Goal: Check status

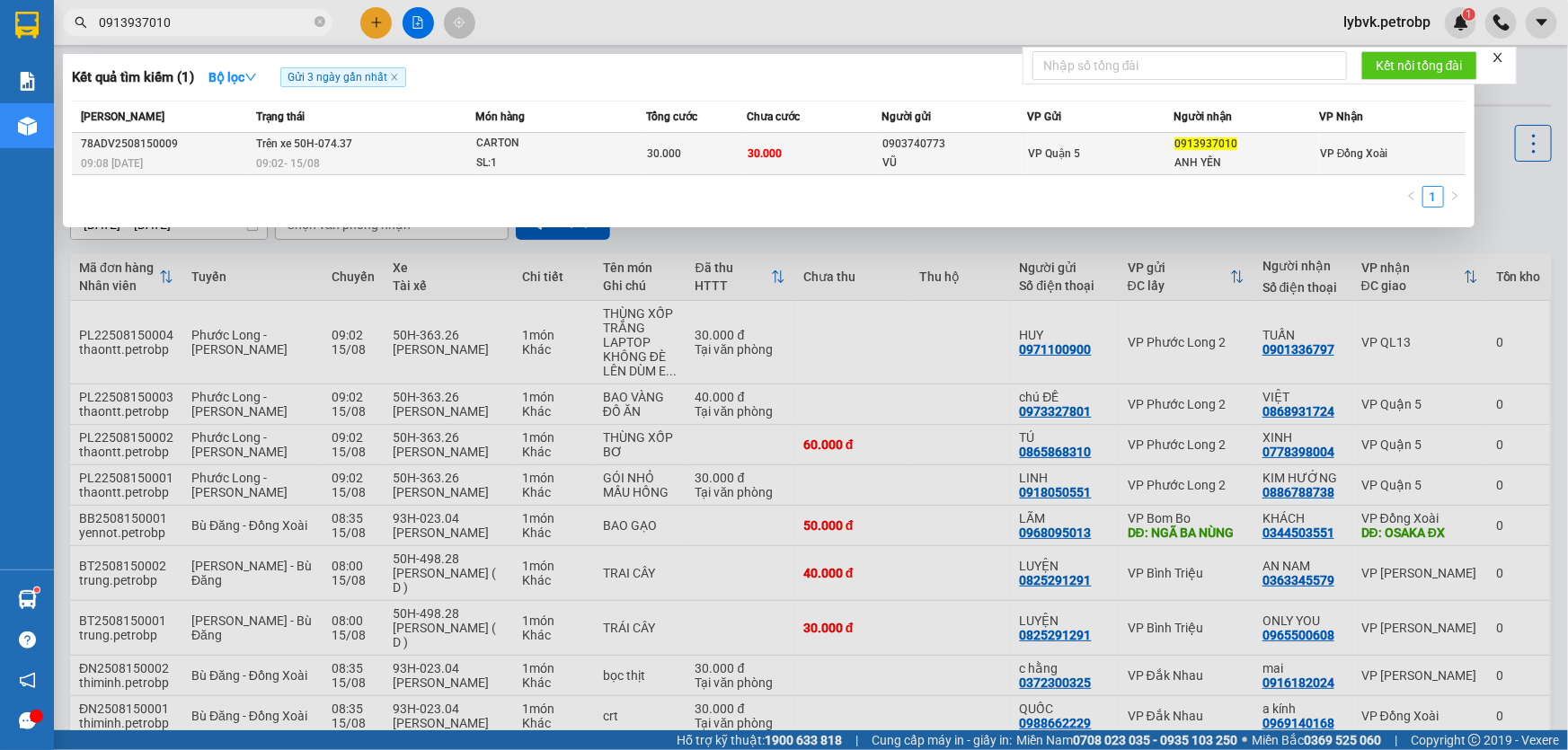
type input "0913937010"
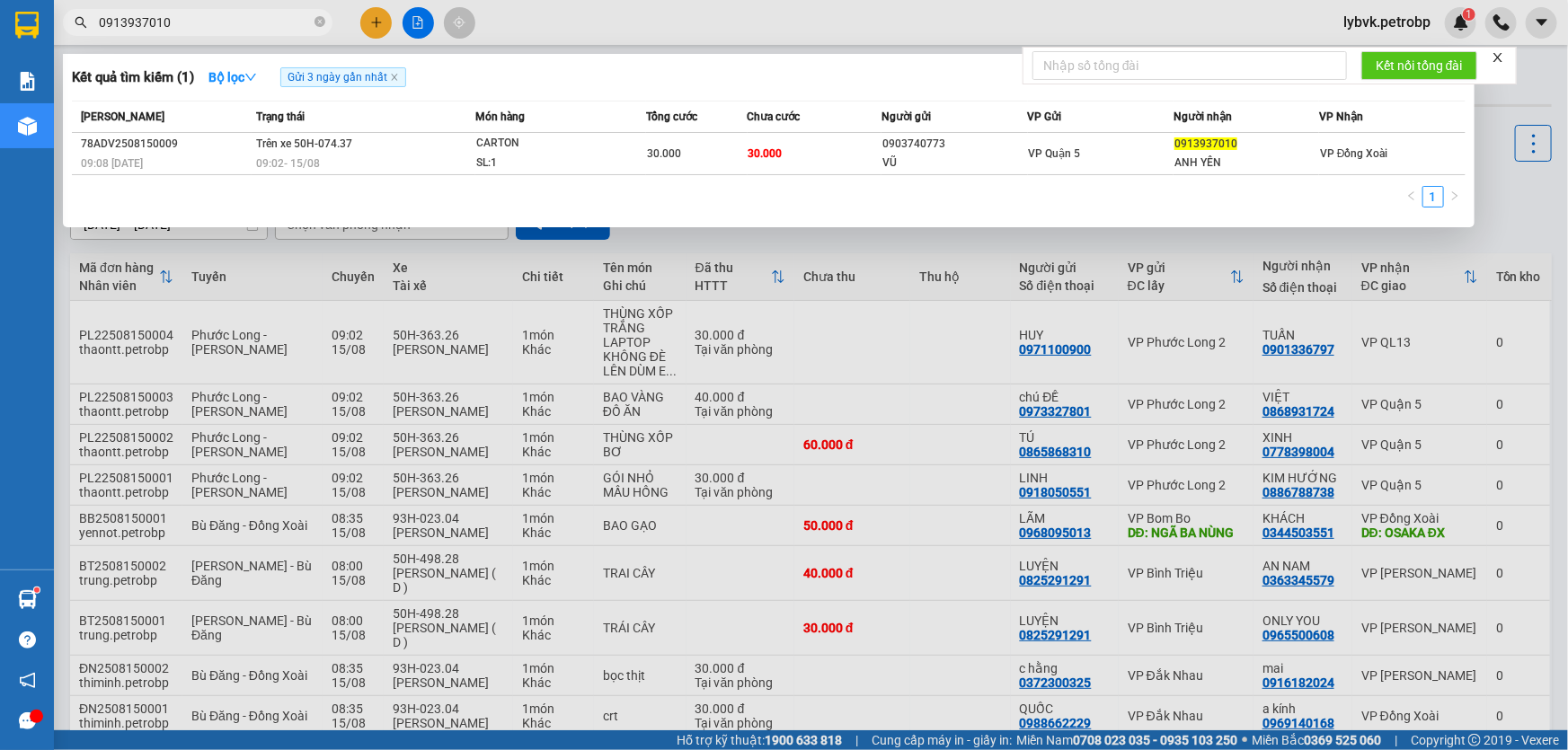
click at [501, 145] on div "CARTON" at bounding box center [544, 144] width 135 height 20
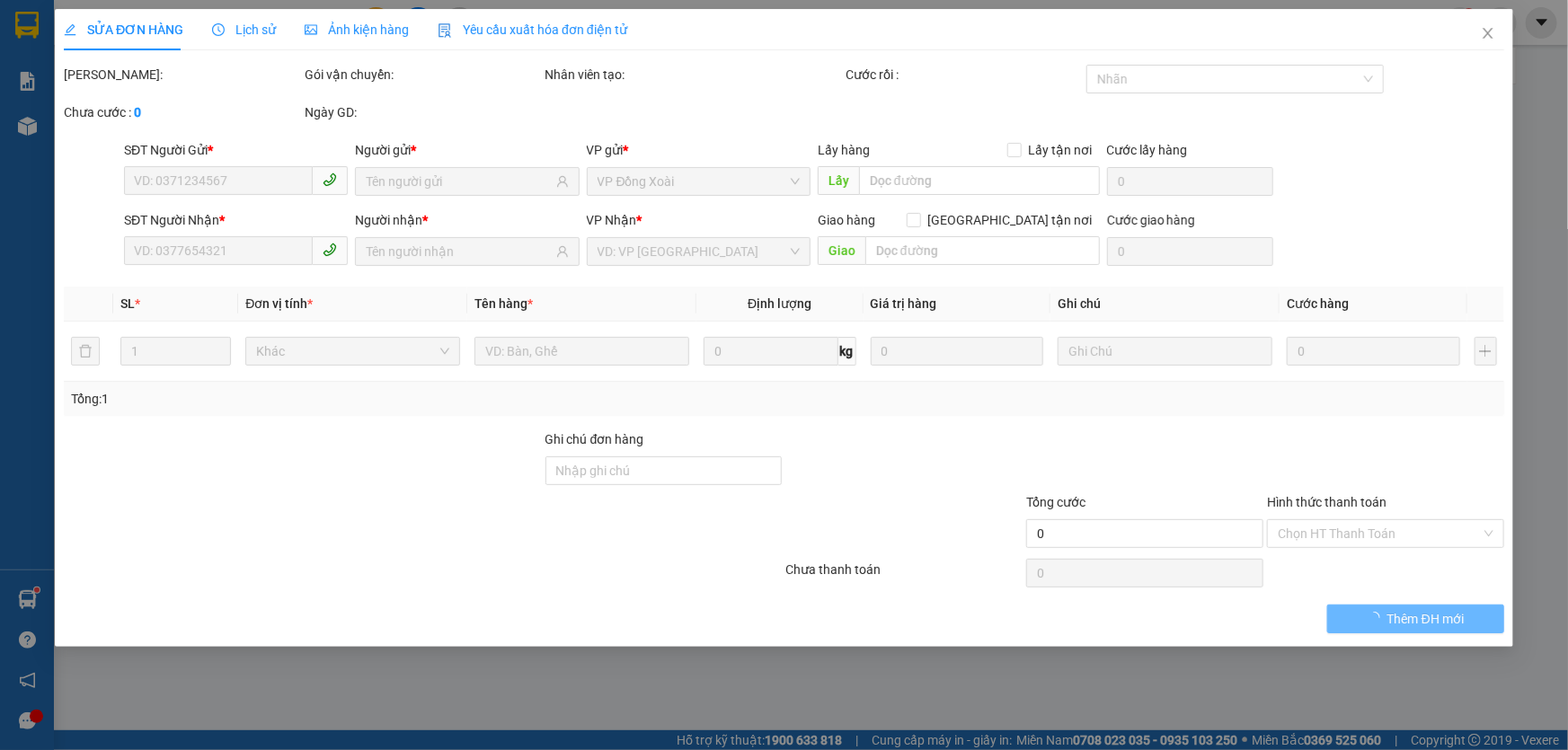
type input "0903740773"
type input "VŨ"
type input "0913937010"
type input "ANH YÊN"
type input "30.000"
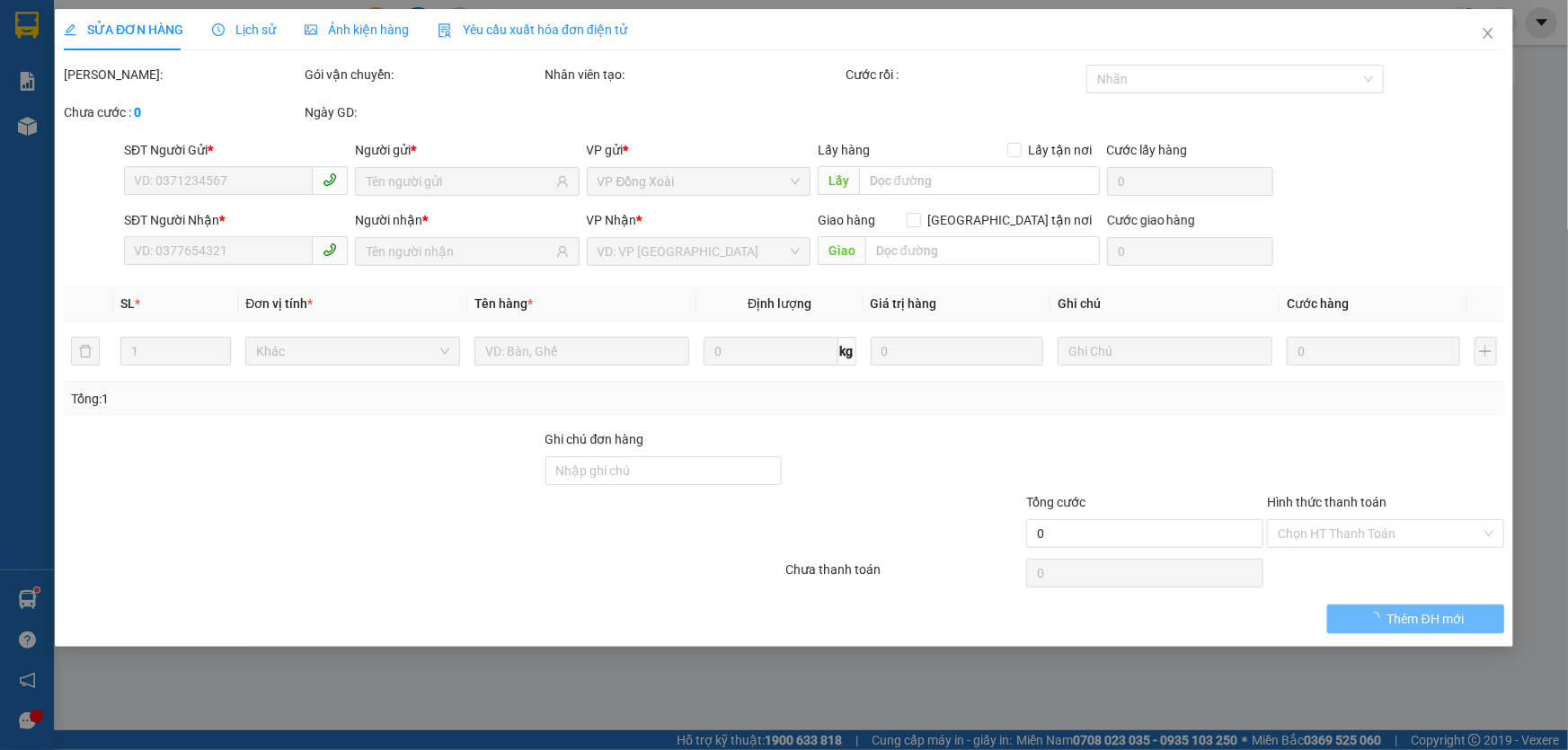
type input "30.000"
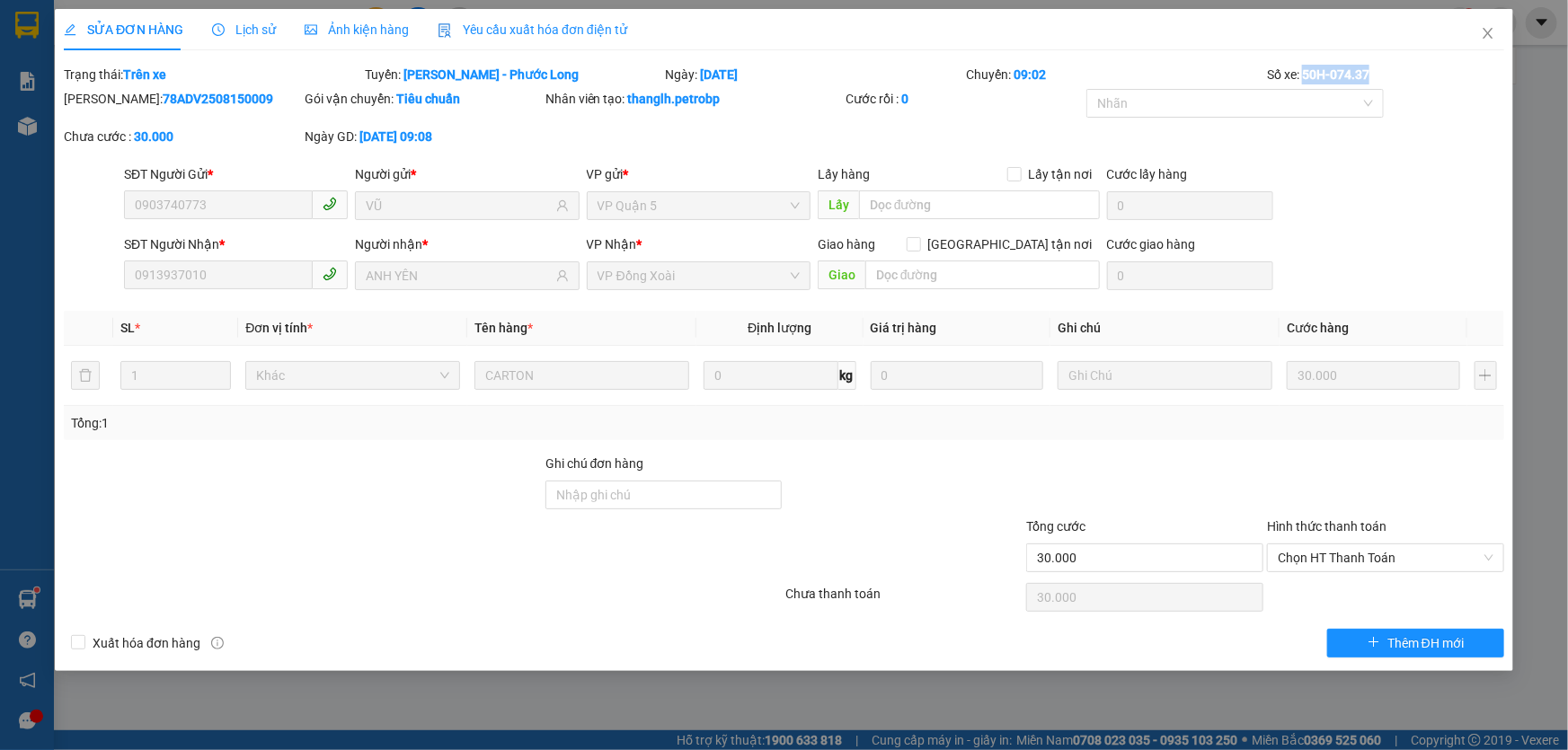
drag, startPoint x: 1379, startPoint y: 79, endPoint x: 1303, endPoint y: 73, distance: 76.2
click at [1303, 73] on div "Số xe: 50H-074.37" at bounding box center [1386, 74] width 241 height 20
copy b "50H-074.37"
click at [1485, 38] on icon "close" at bounding box center [1487, 33] width 10 height 10
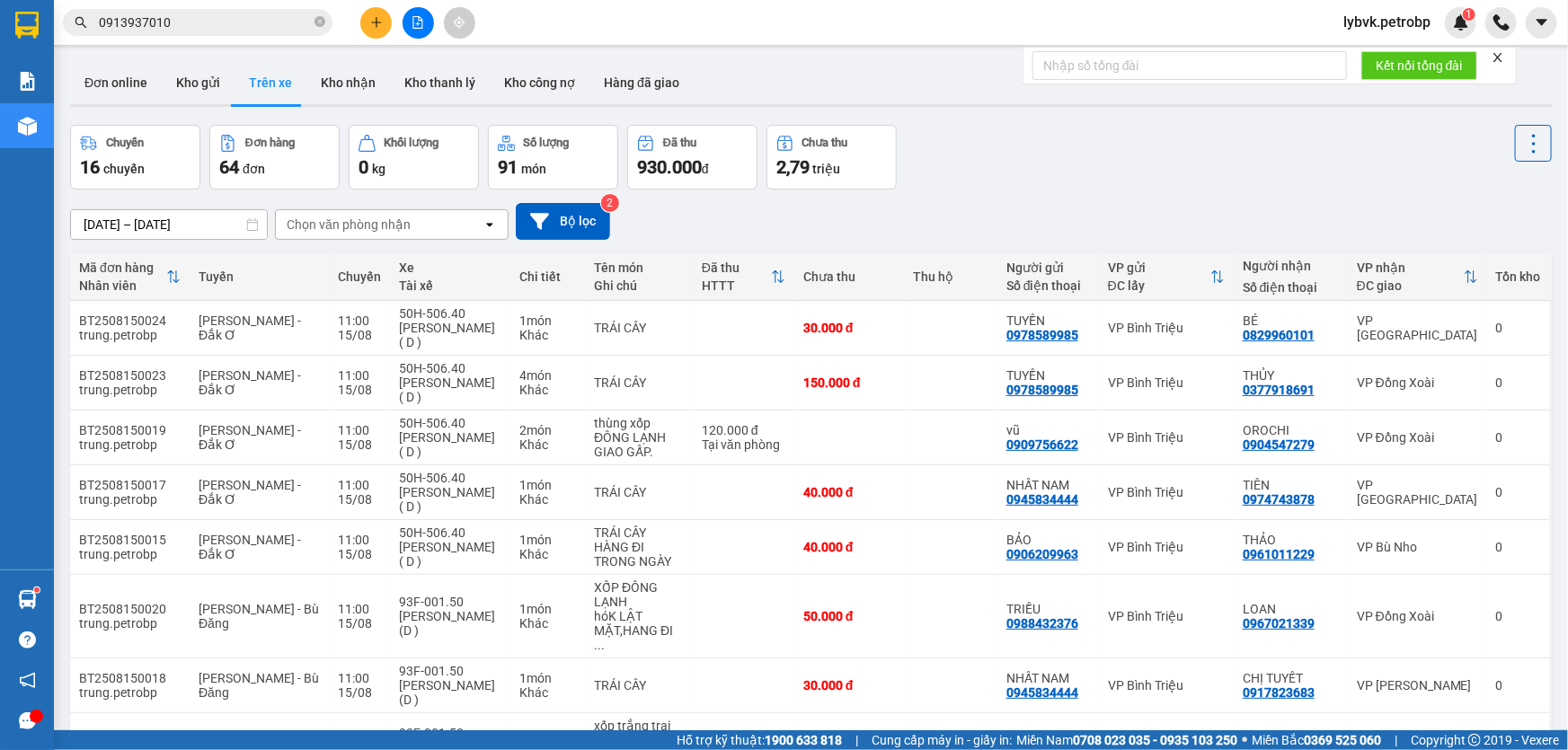
click at [214, 23] on input "0913937010" at bounding box center [205, 22] width 212 height 20
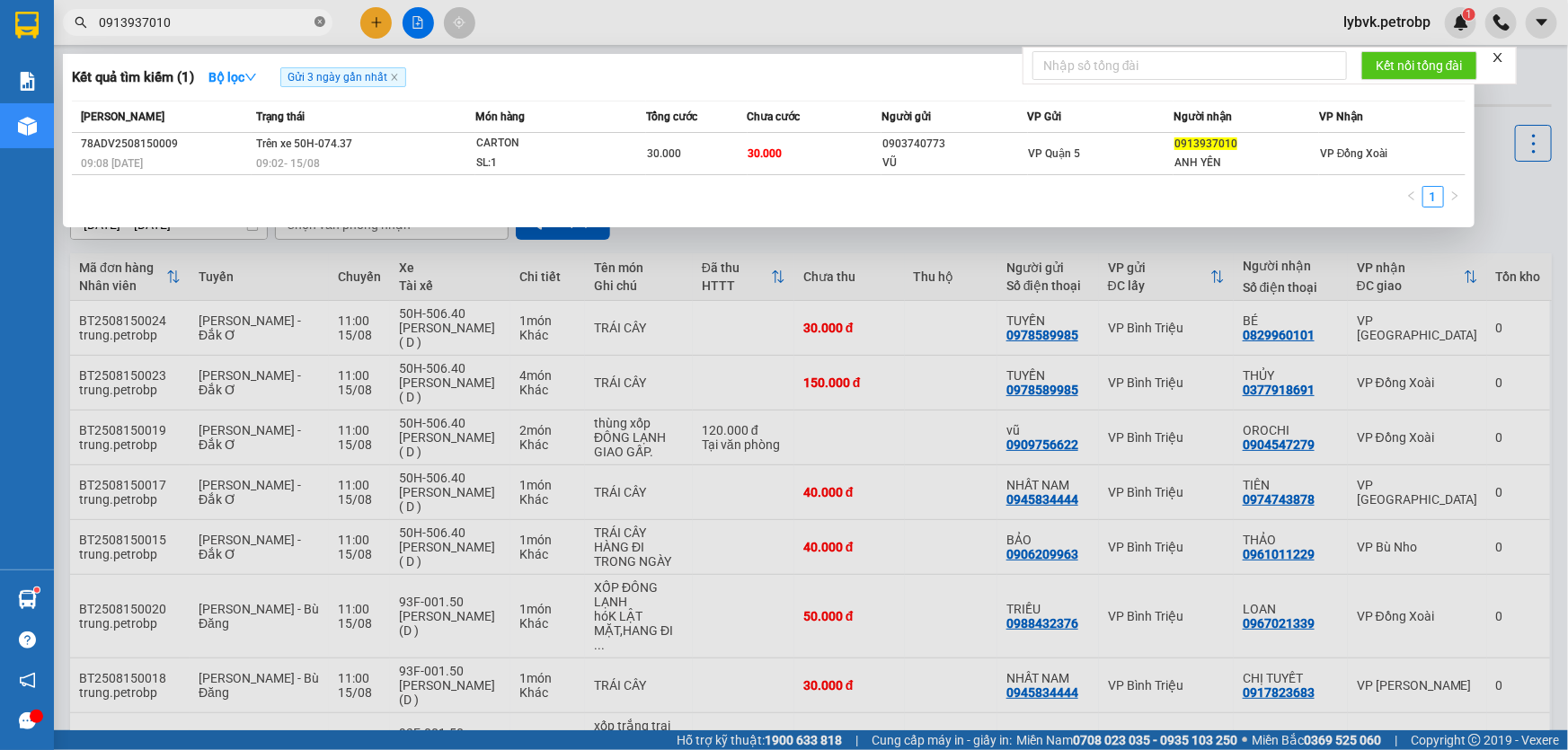
click at [317, 17] on icon "close-circle" at bounding box center [319, 21] width 10 height 10
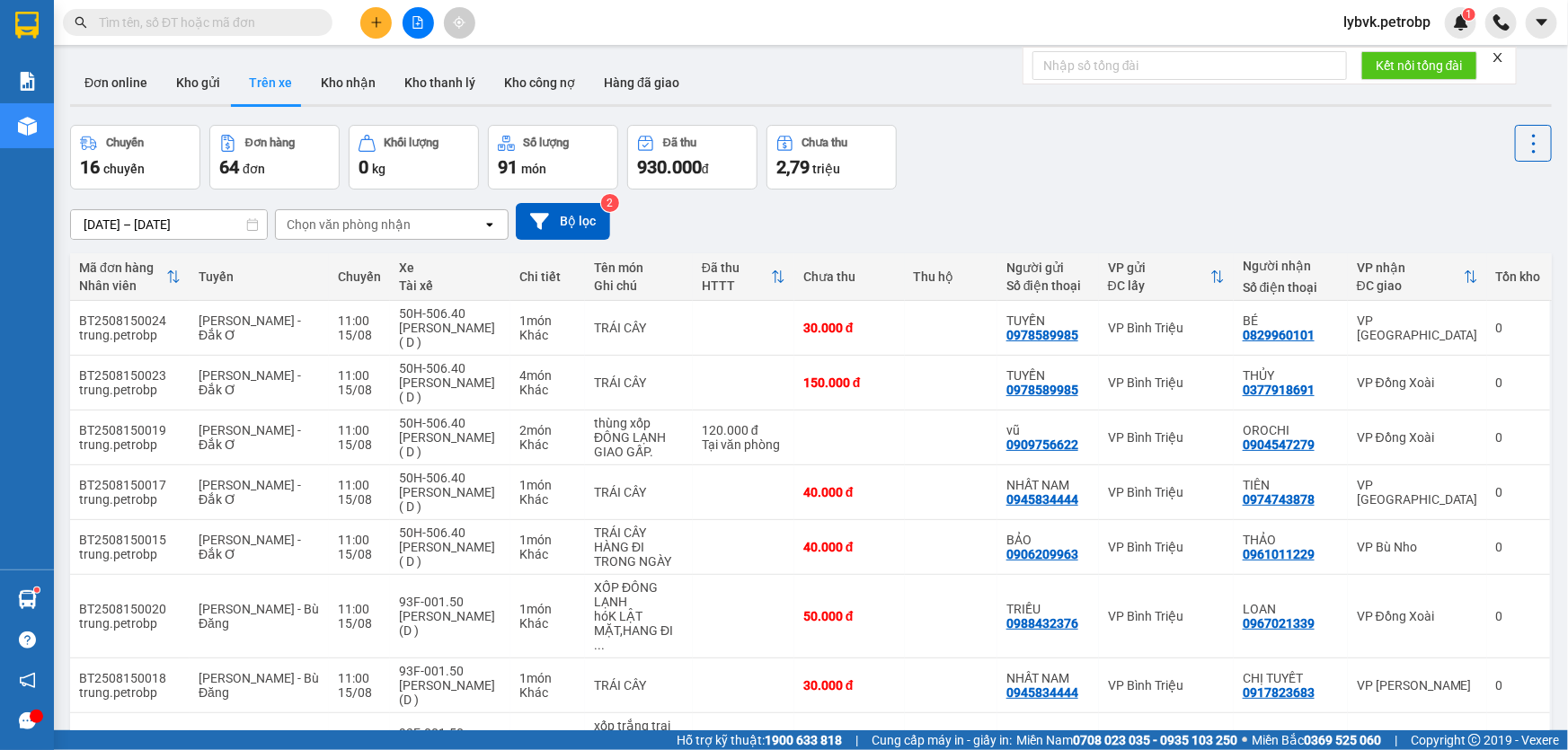
paste input "0918050551"
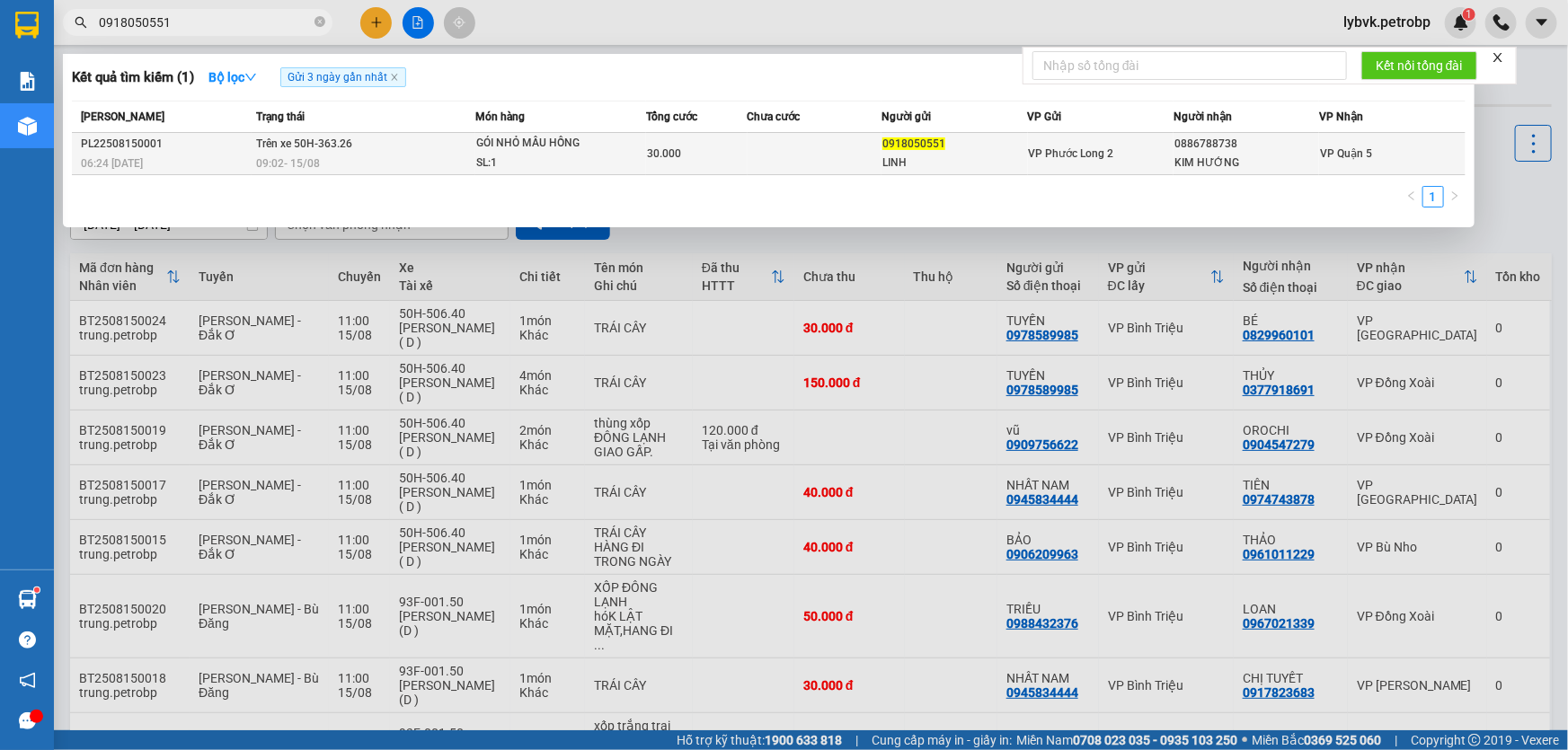
type input "0918050551"
click at [503, 144] on div "GÓI NHỎ MẦU HỒNG" at bounding box center [544, 144] width 135 height 20
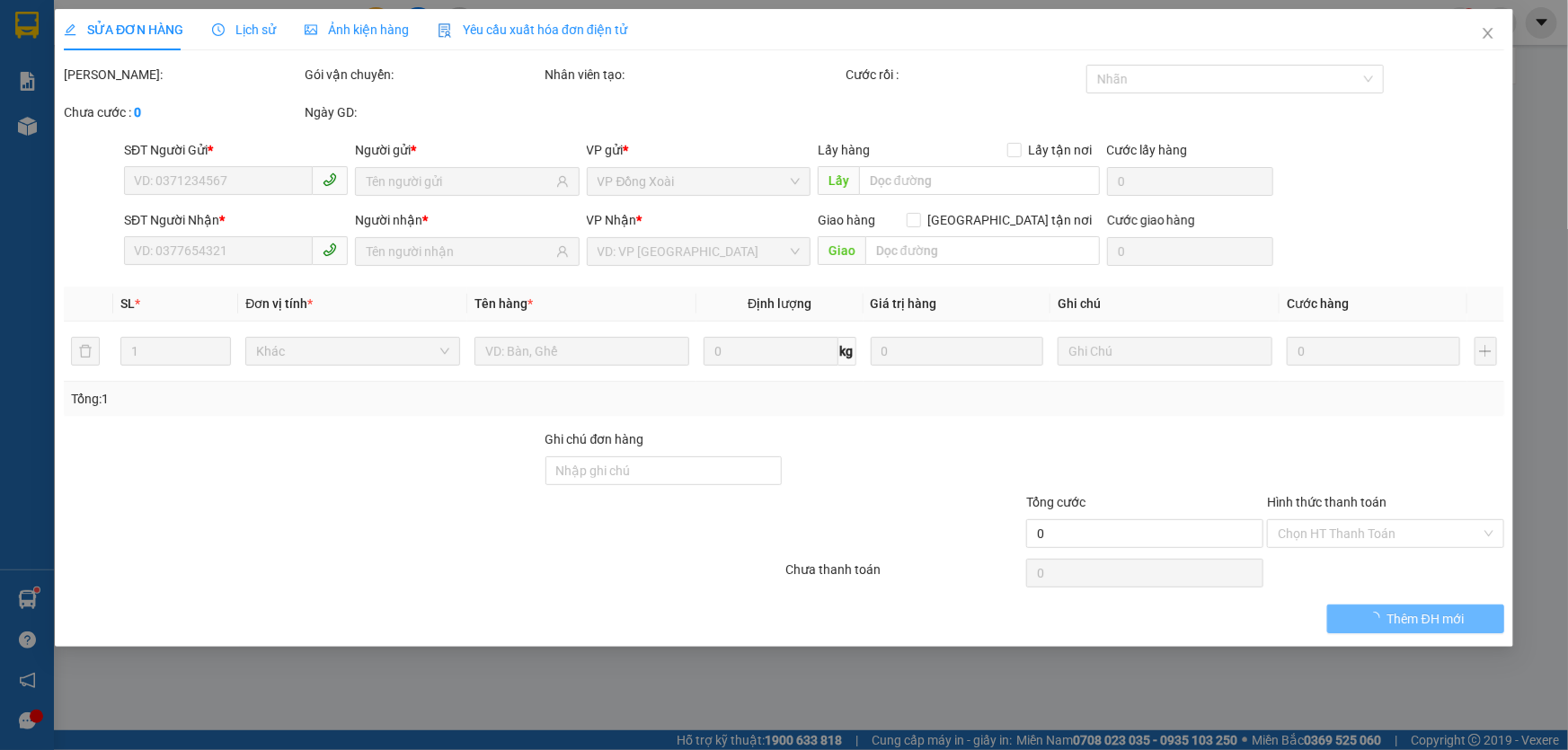
type input "0918050551"
type input "LINH"
type input "0886788738"
type input "KIM HƯỚNG"
type input "30.000"
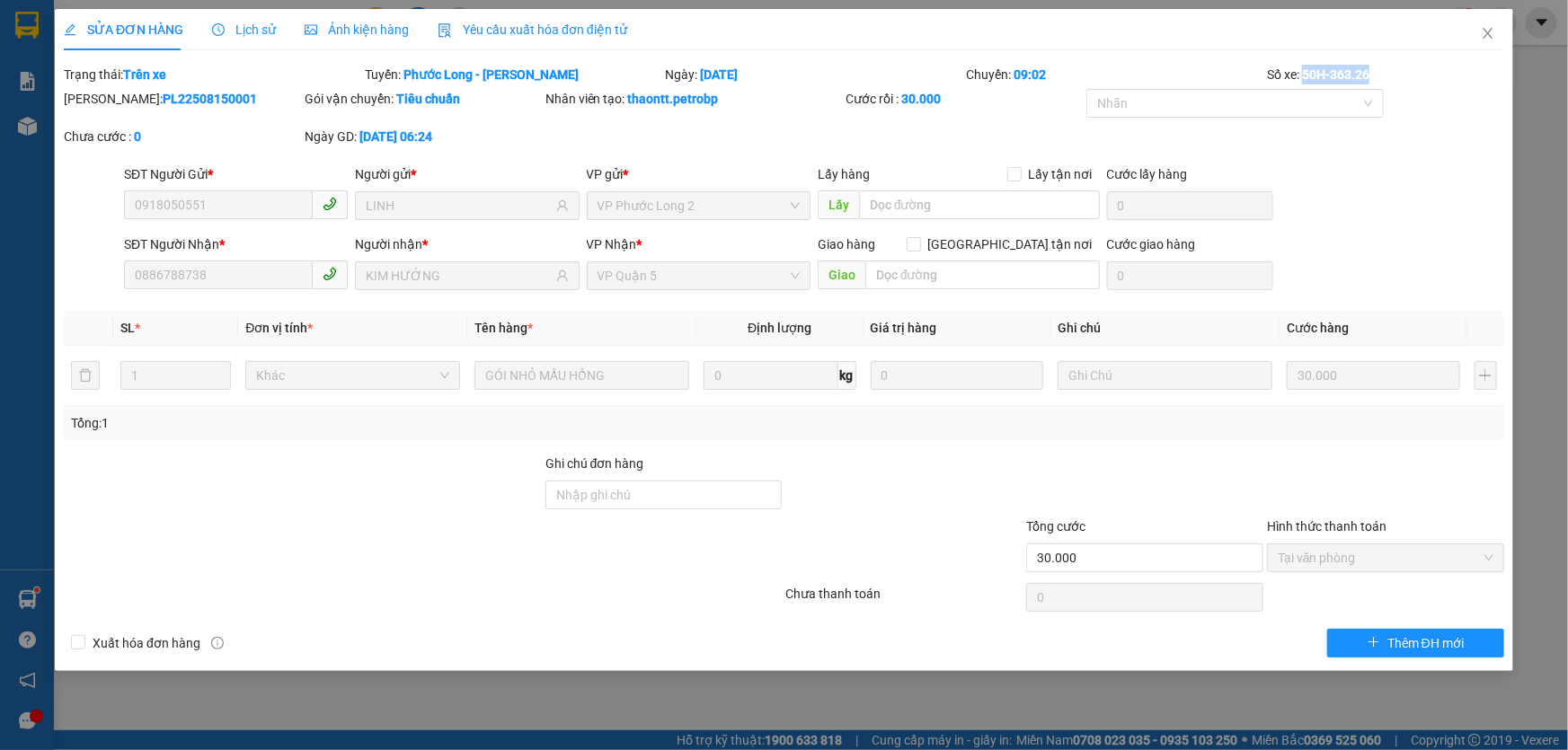
drag, startPoint x: 1370, startPoint y: 71, endPoint x: 1305, endPoint y: 78, distance: 65.4
click at [1305, 78] on b "50H-363.26" at bounding box center [1336, 74] width 68 height 14
copy b "50H-363.26"
click at [1485, 34] on icon "close" at bounding box center [1488, 33] width 14 height 14
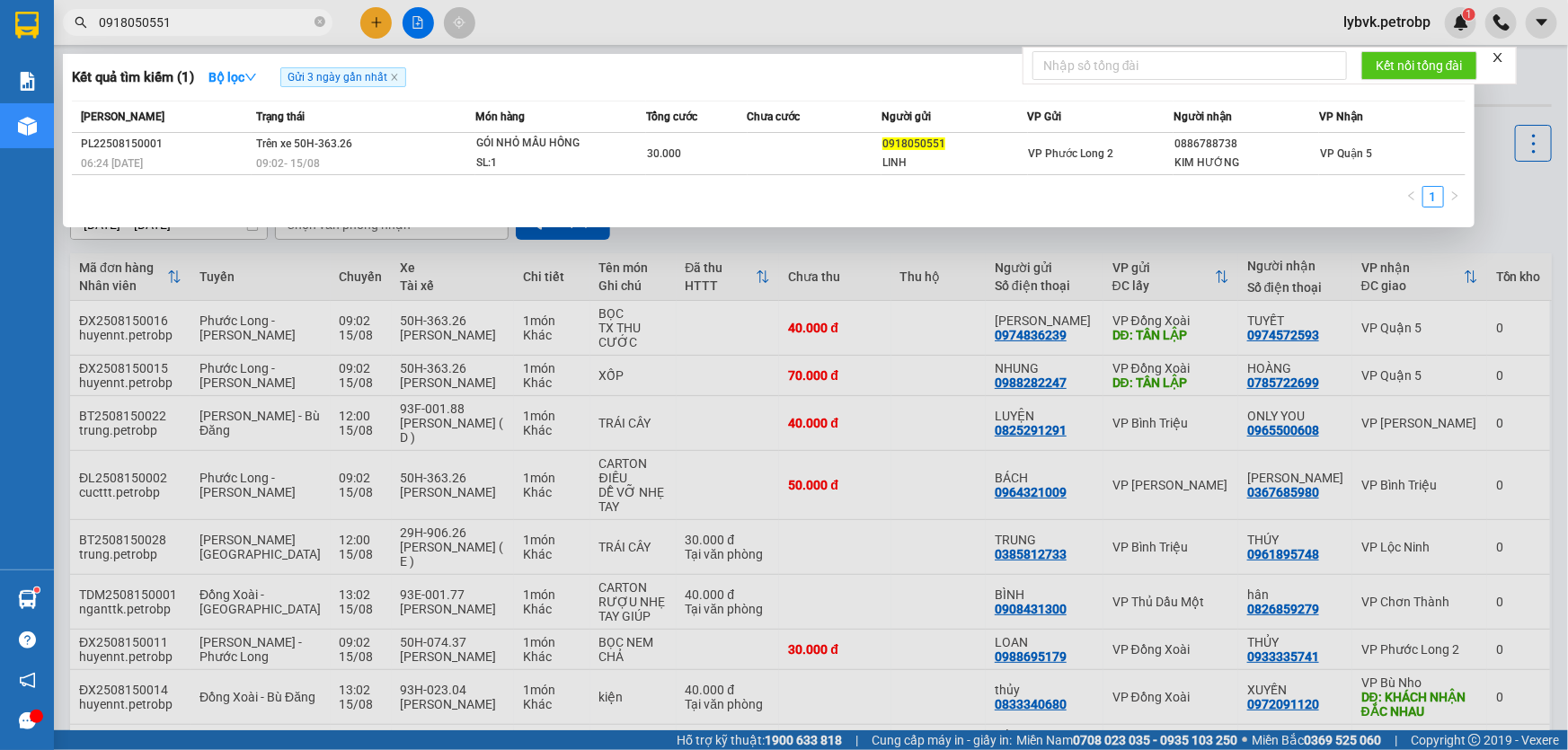
click at [214, 29] on input "0918050551" at bounding box center [205, 22] width 212 height 20
click at [318, 23] on icon "close-circle" at bounding box center [319, 21] width 10 height 10
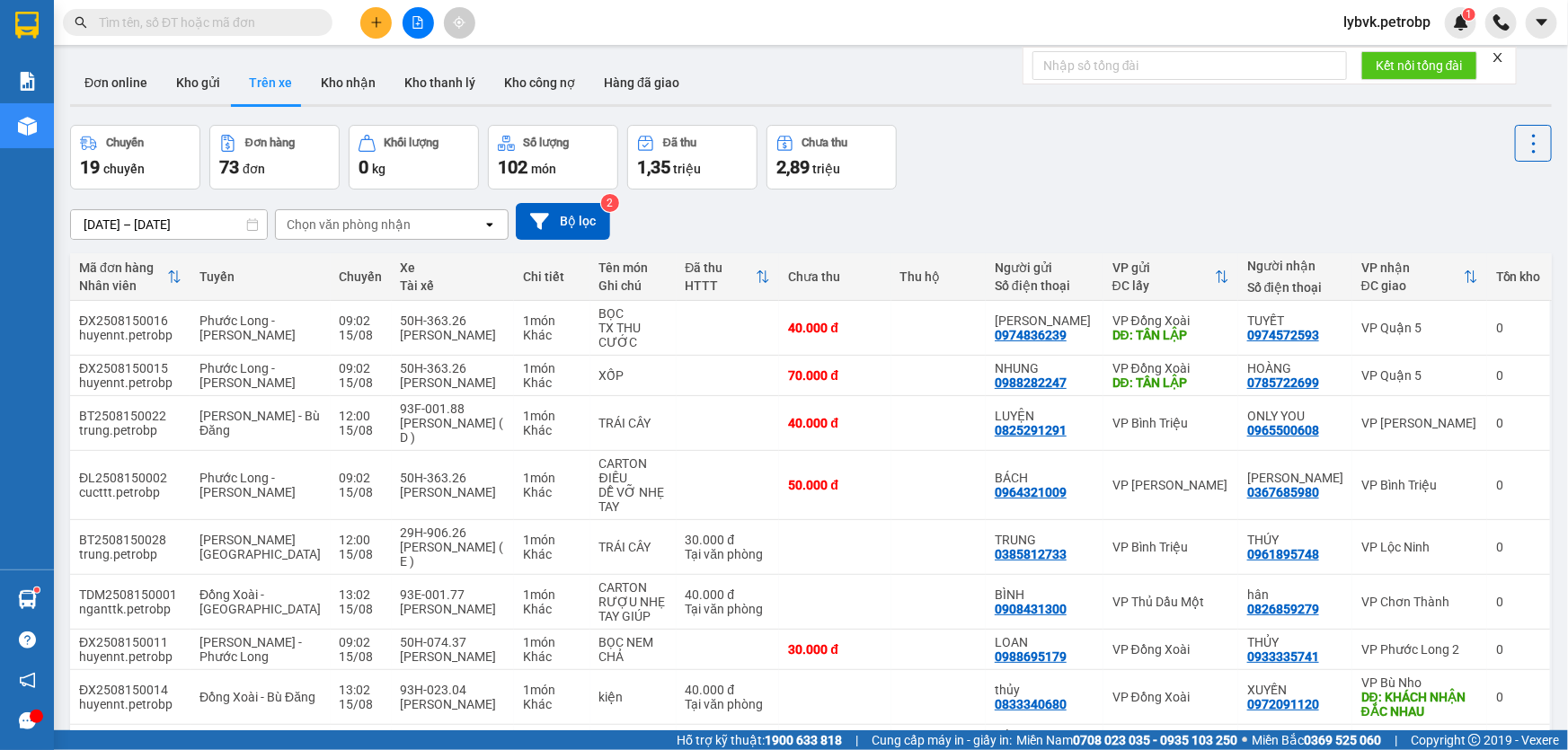
paste input "0815915519"
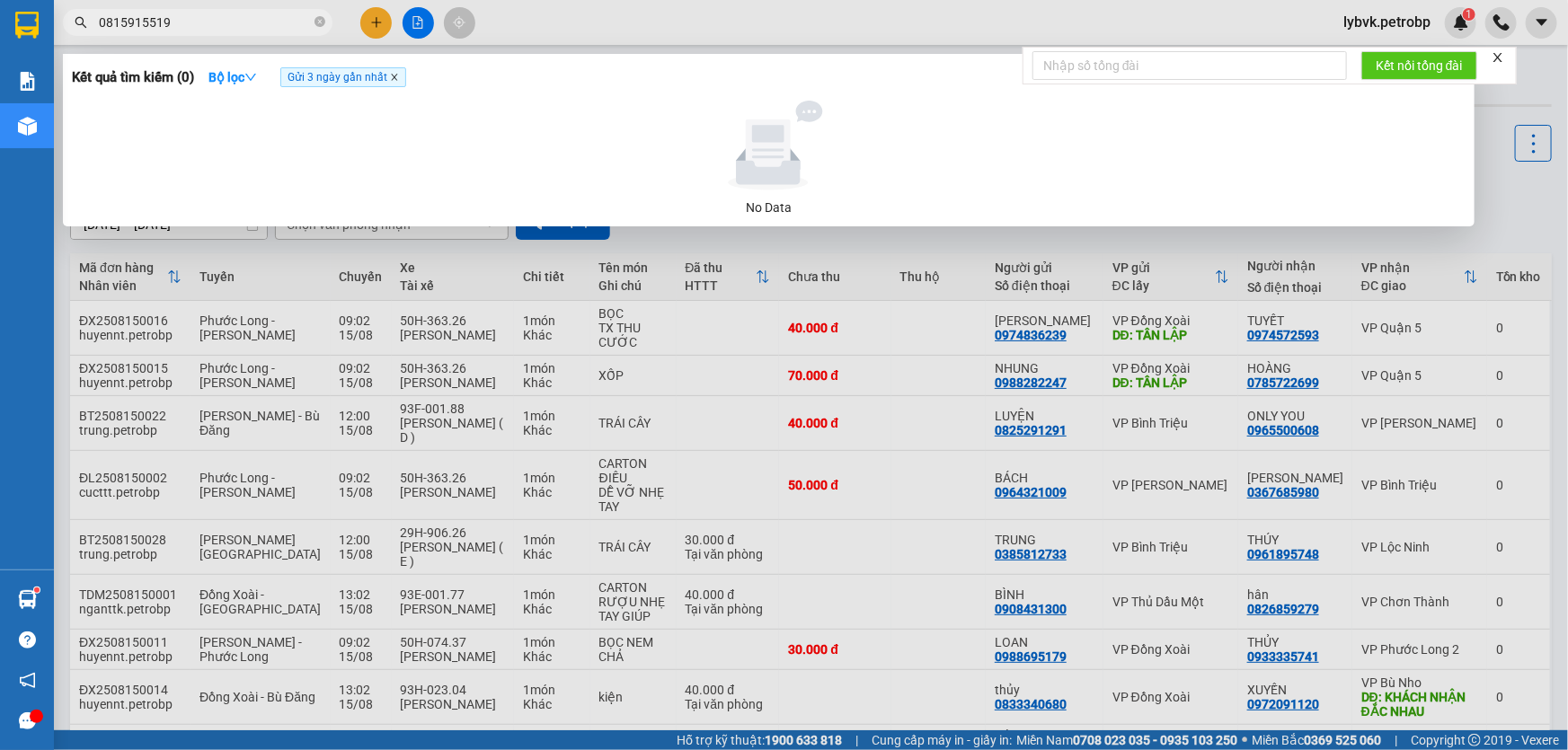
type input "0815915519"
click at [397, 81] on icon "close" at bounding box center [394, 78] width 9 height 9
click at [226, 26] on input "0815915519" at bounding box center [205, 22] width 212 height 20
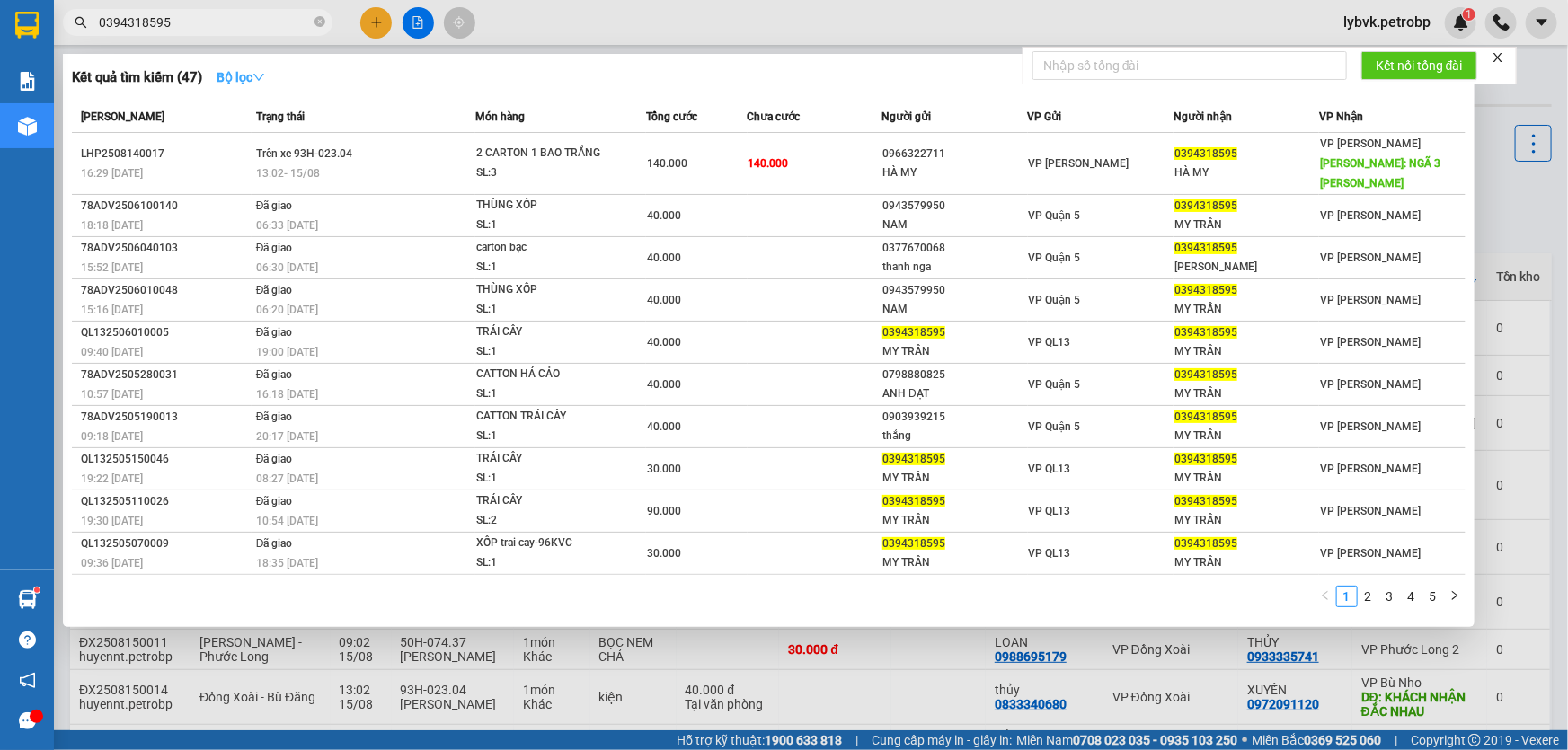
type input "0394318595"
click at [265, 77] on icon "down" at bounding box center [258, 77] width 12 height 12
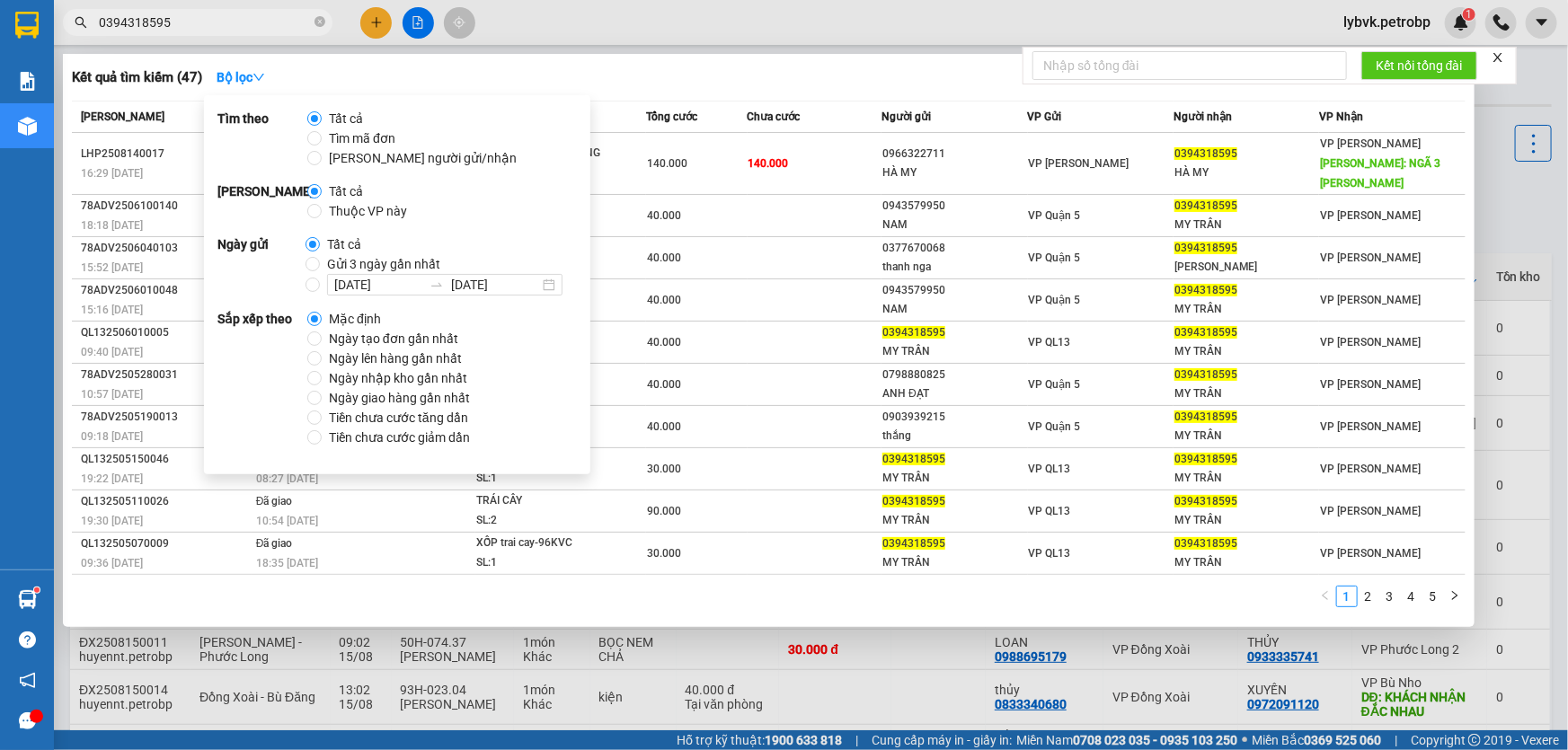
click at [398, 261] on span "Gửi 3 ngày gần nhất" at bounding box center [384, 264] width 128 height 20
click at [320, 261] on input "Gửi 3 ngày gần nhất" at bounding box center [312, 264] width 14 height 14
radio input "true"
radio input "false"
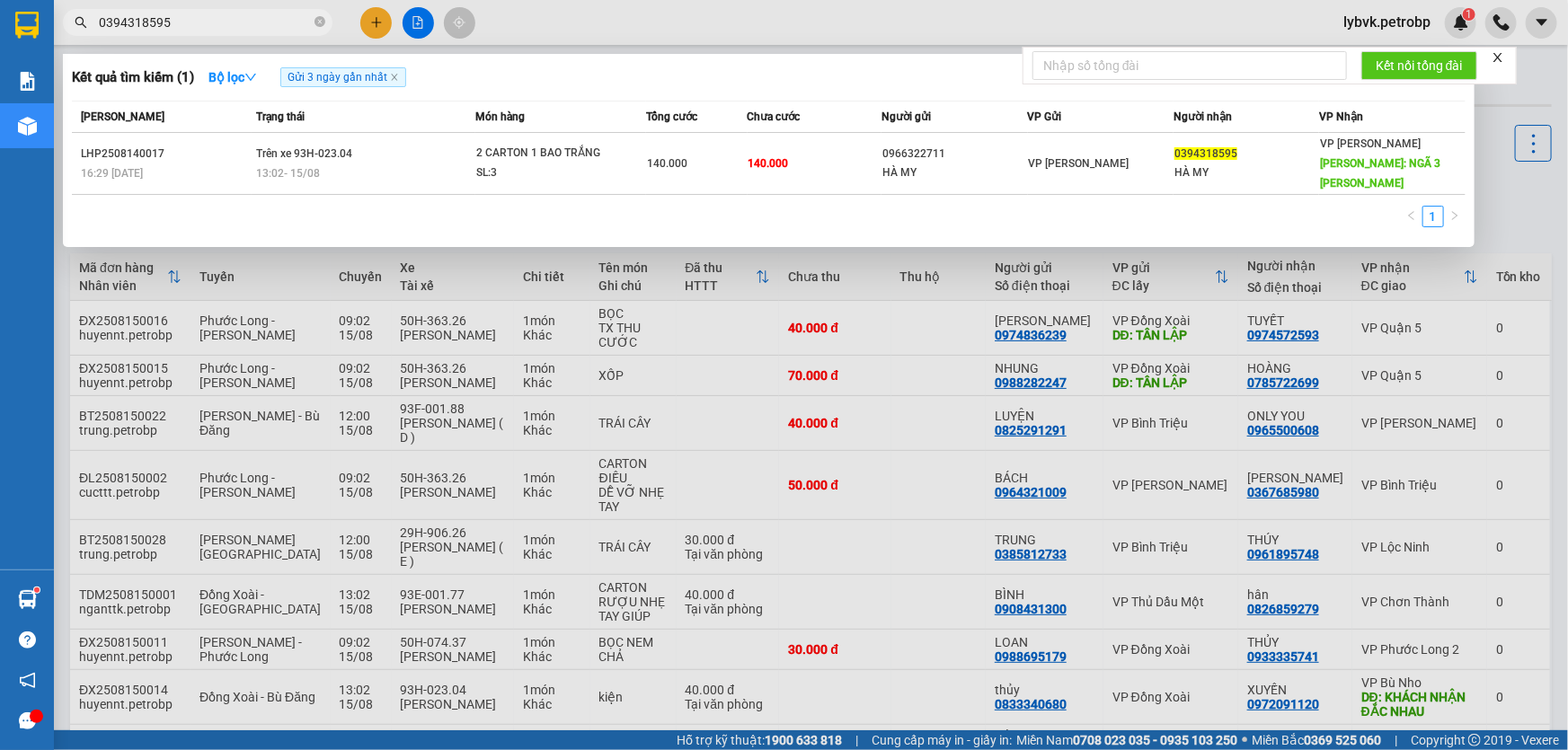
click at [621, 69] on div "Kết quả tìm kiếm ( 1 ) Bộ lọc Gửi 3 ngày gần nhất" at bounding box center [769, 77] width 1394 height 29
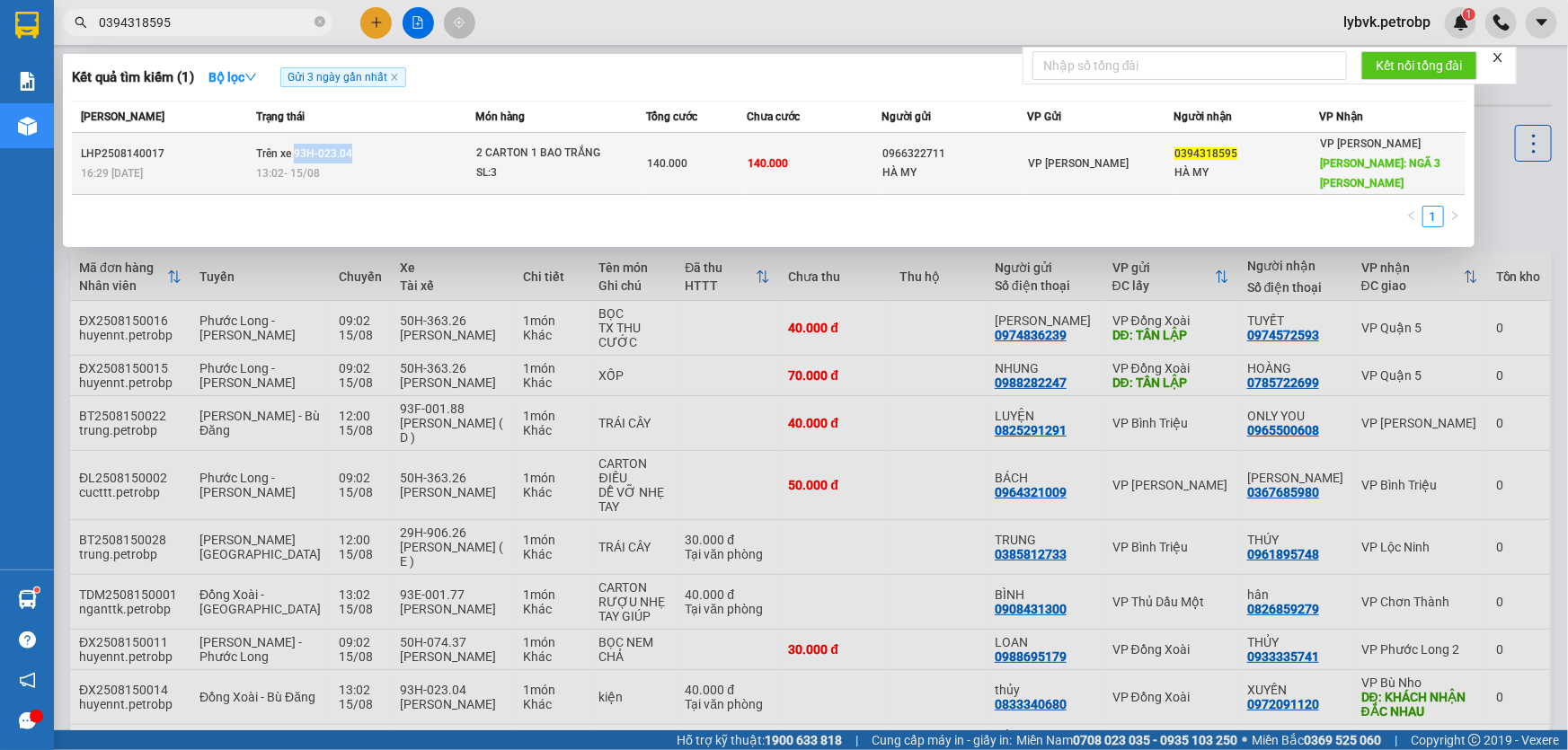
drag, startPoint x: 364, startPoint y: 149, endPoint x: 294, endPoint y: 153, distance: 70.1
click at [294, 153] on td "Trên xe 93H-023.04 13:02 [DATE]" at bounding box center [363, 164] width 224 height 62
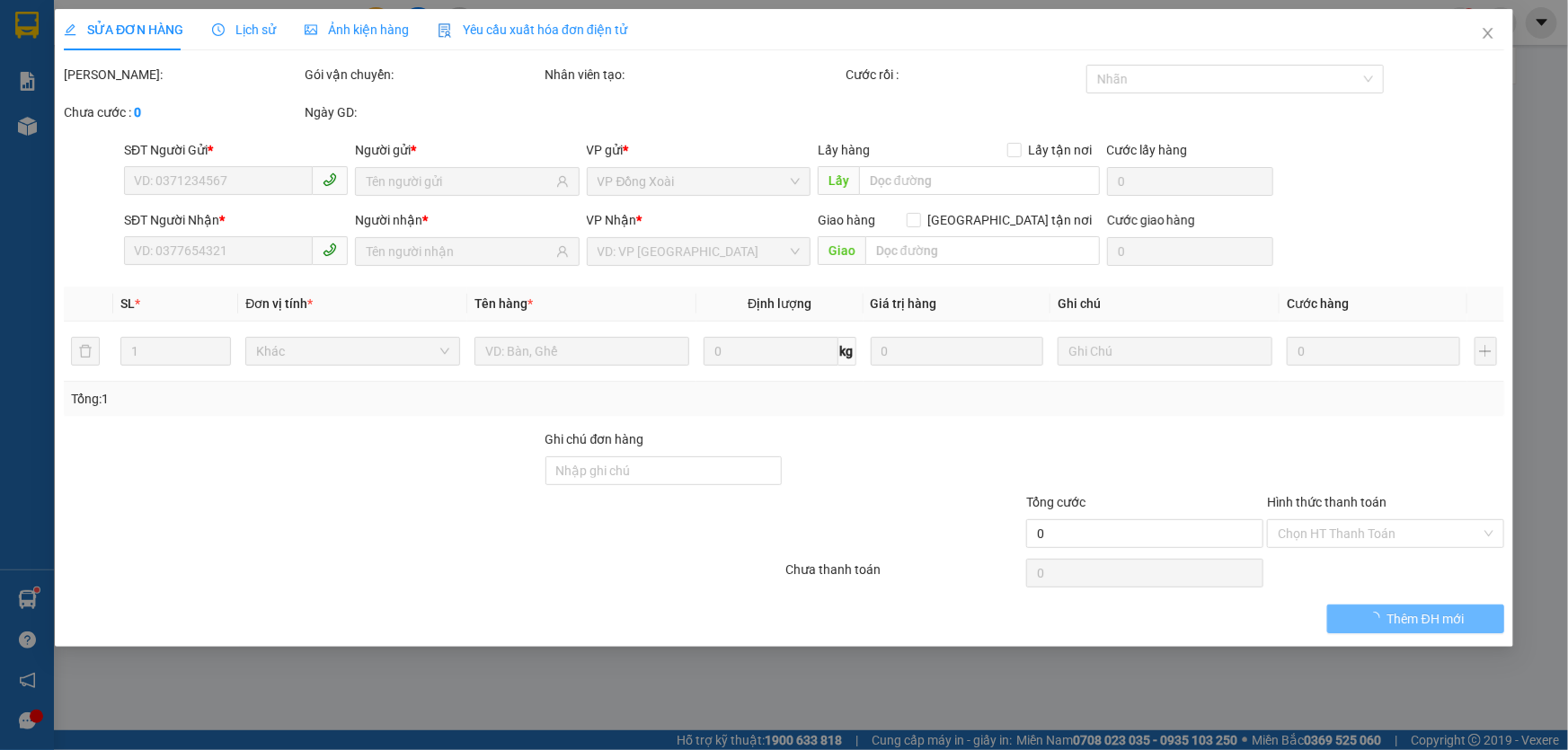
type input "0966322711"
type input "HÀ MY"
type input "0394318595"
type input "HÀ MY"
type input "NGÃ 3 [PERSON_NAME]"
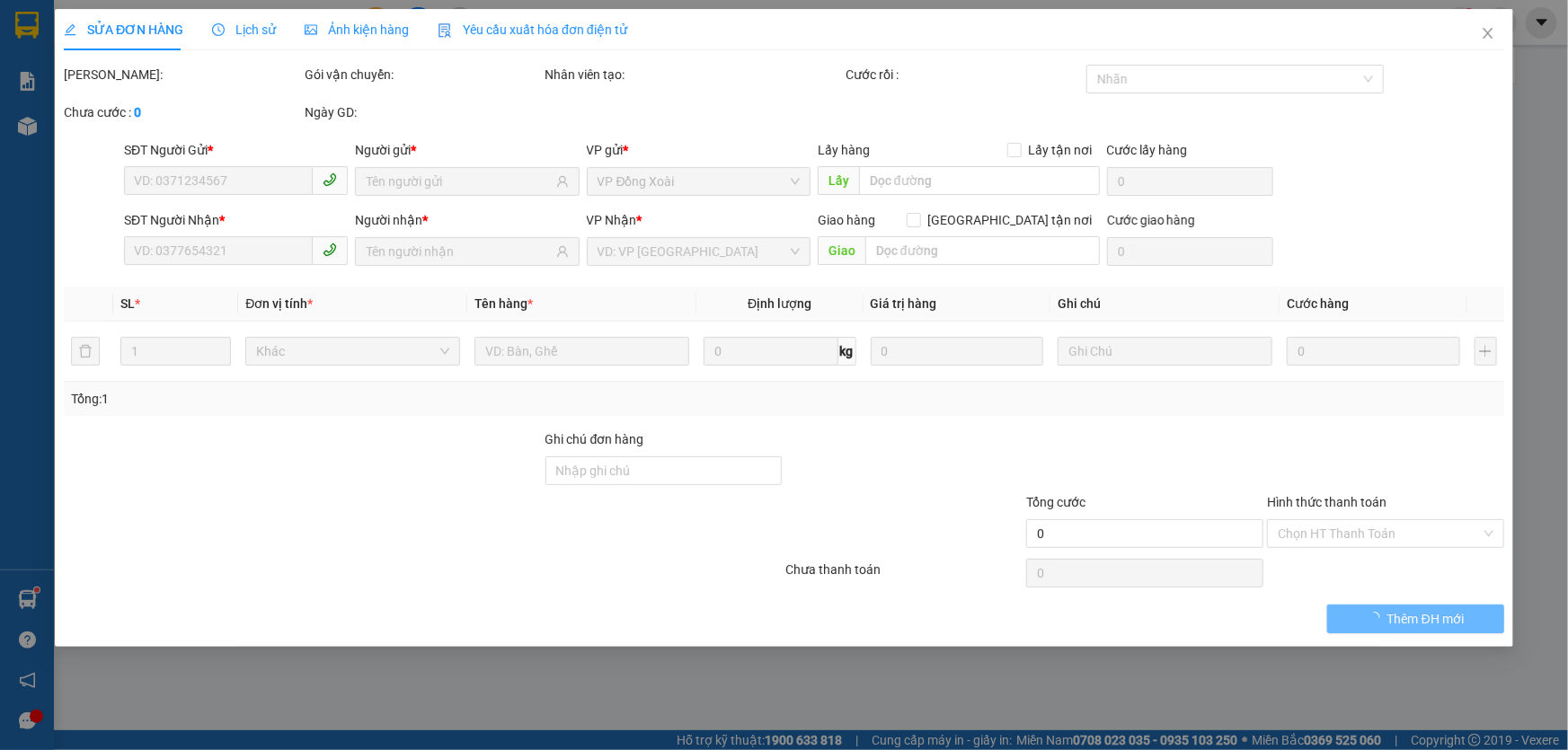
type input "140.000"
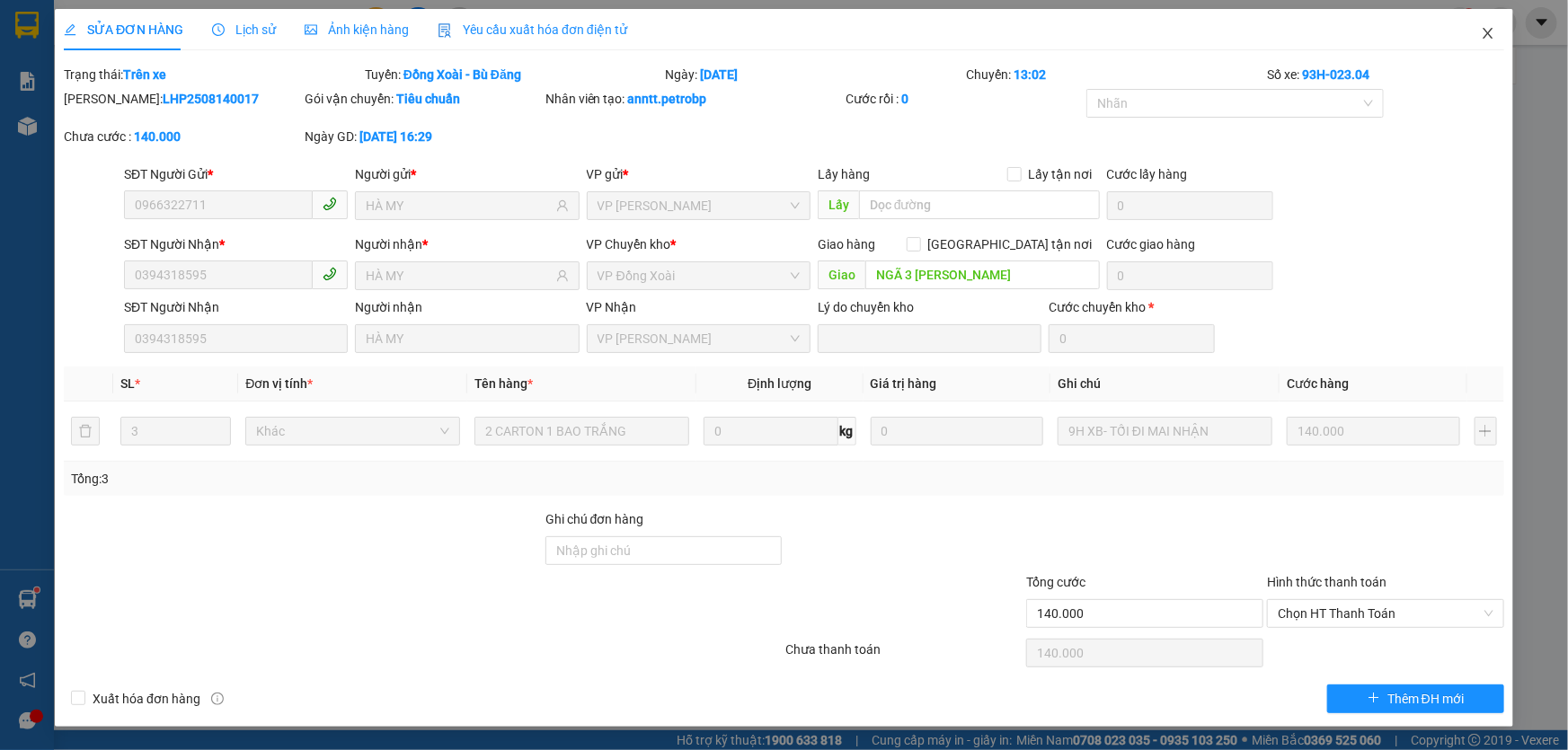
click at [1483, 33] on icon "close" at bounding box center [1488, 33] width 14 height 14
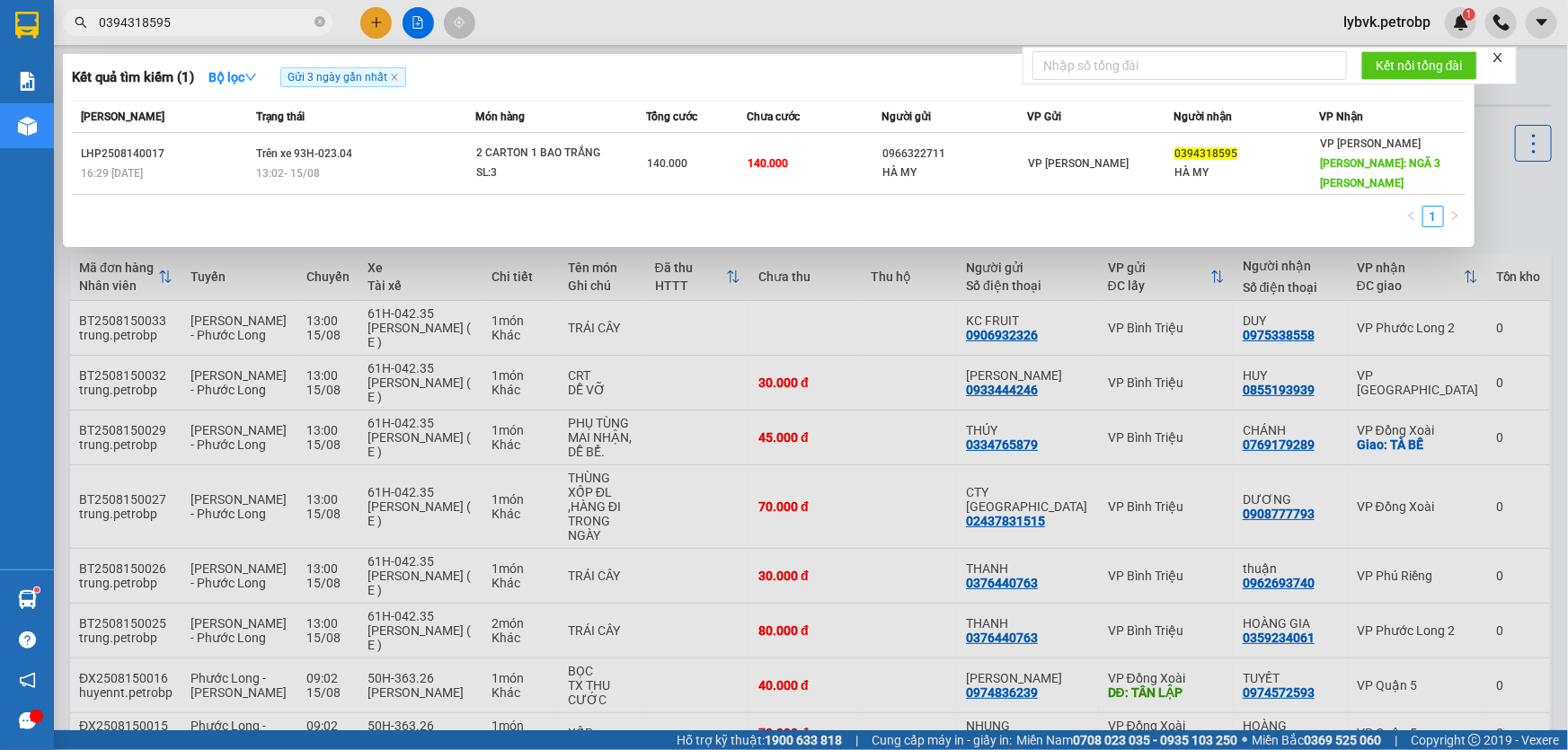
click at [225, 23] on input "0394318595" at bounding box center [205, 22] width 212 height 20
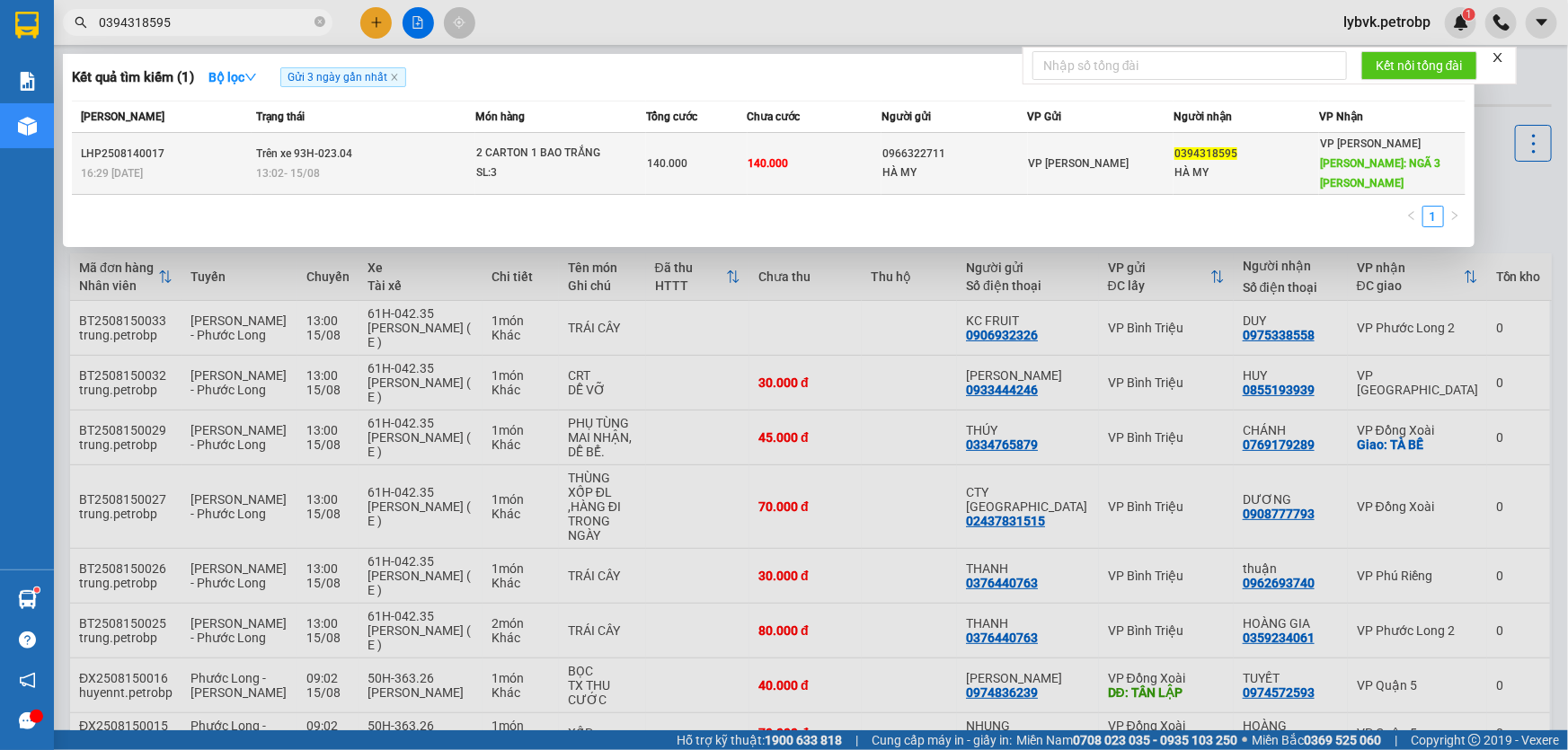
click at [564, 153] on div "2 CARTON 1 BAO TRẮNG" at bounding box center [544, 153] width 135 height 20
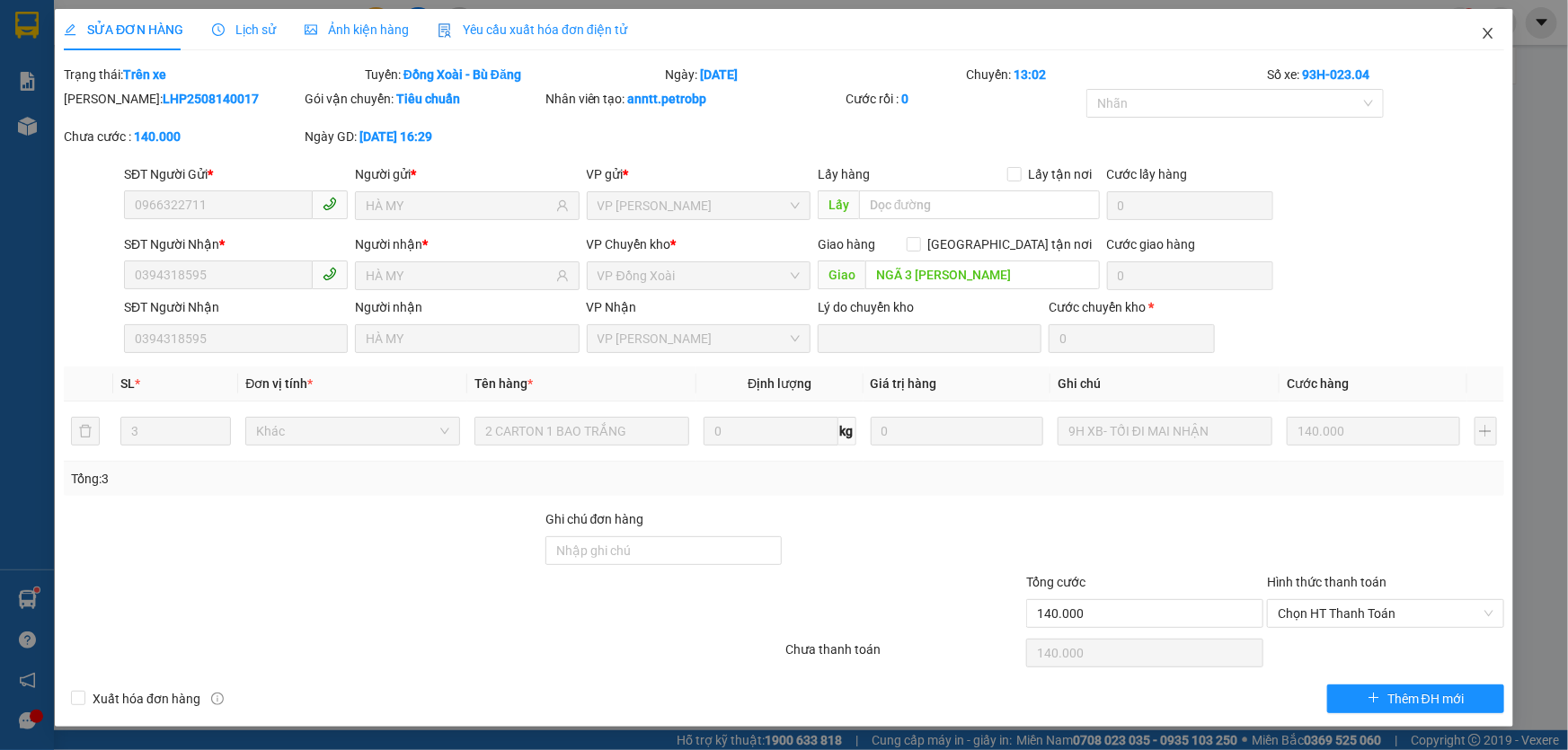
click at [1486, 36] on icon "close" at bounding box center [1487, 33] width 10 height 10
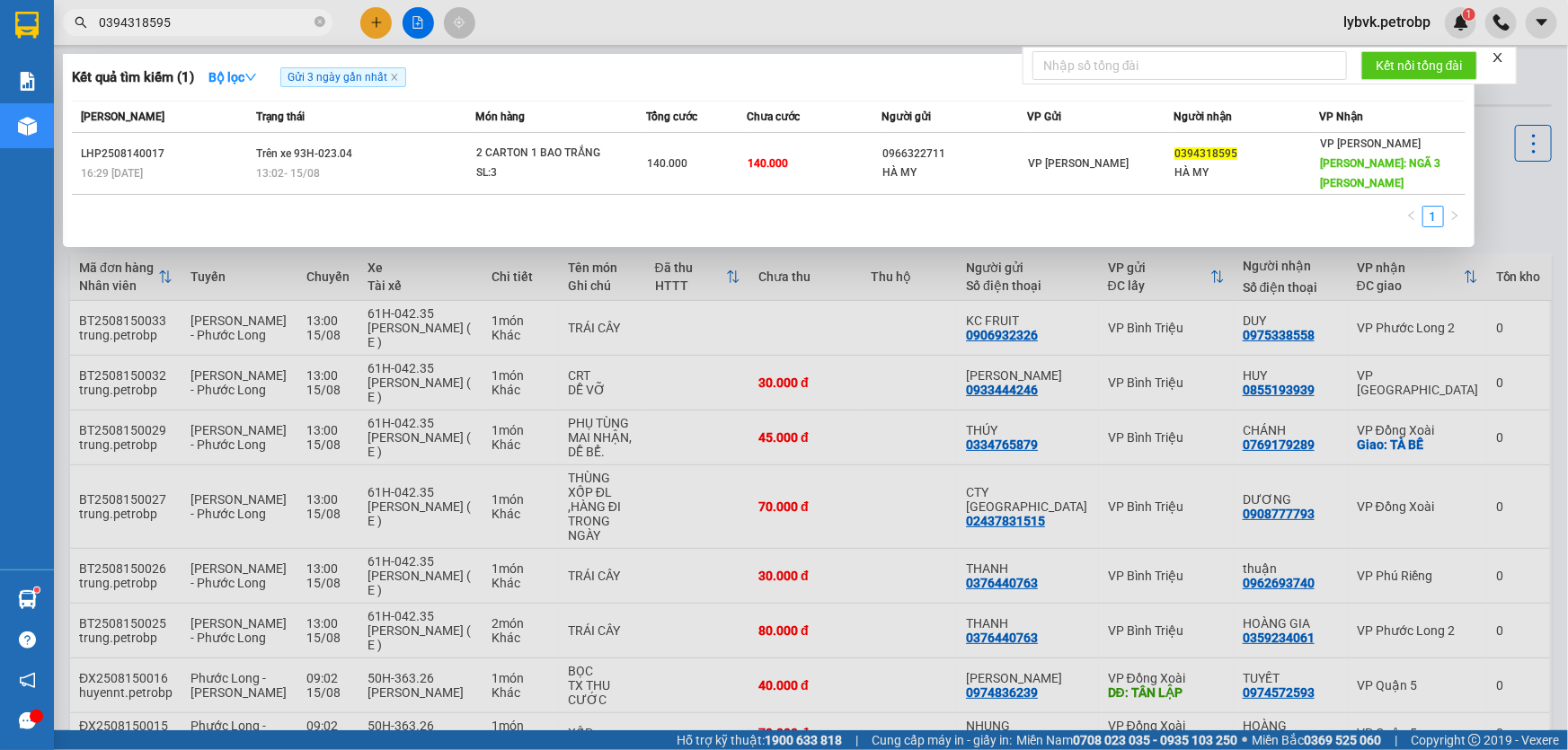
click at [243, 15] on input "0394318595" at bounding box center [205, 22] width 212 height 20
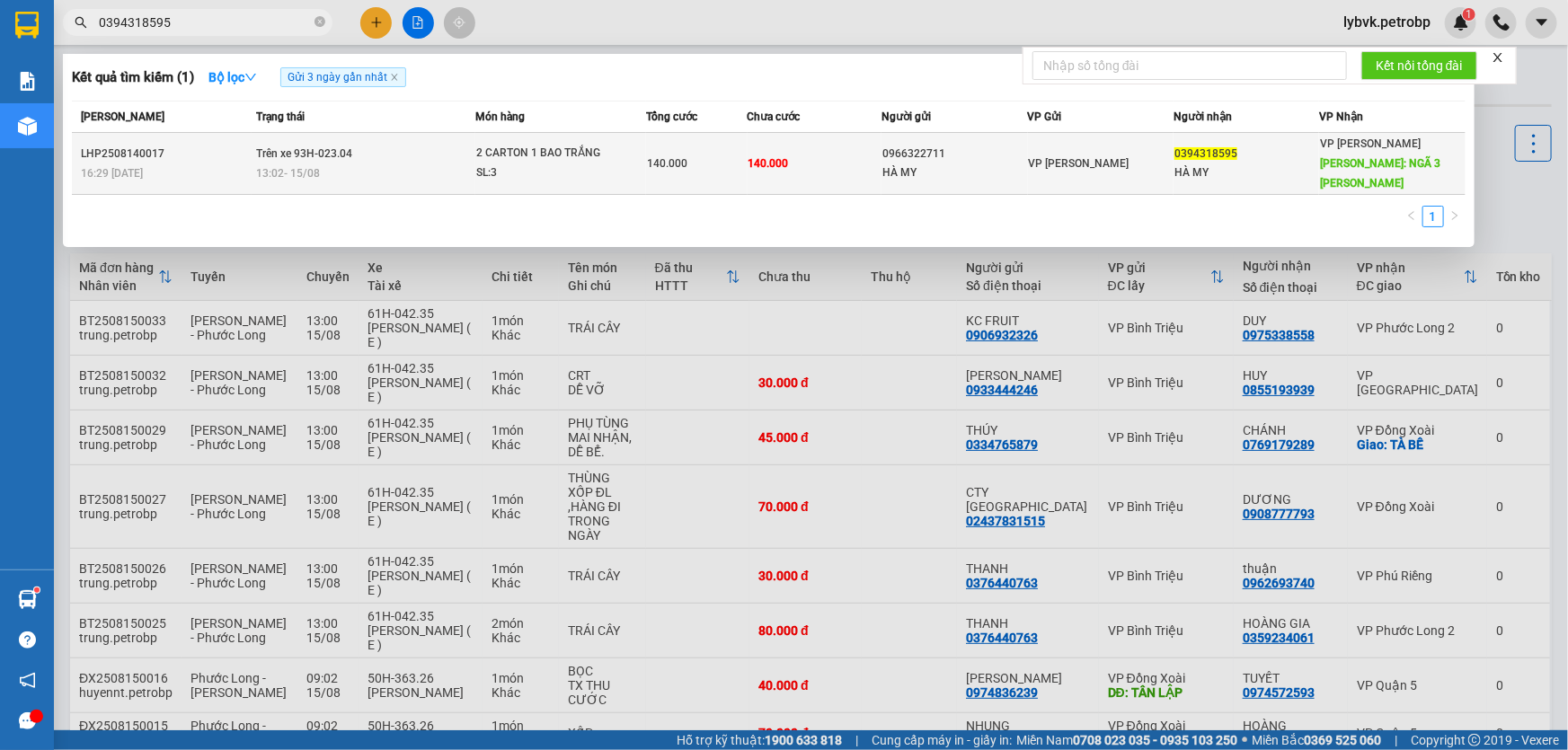
click at [332, 153] on span "Trên xe 93H-023.04" at bounding box center [304, 153] width 96 height 12
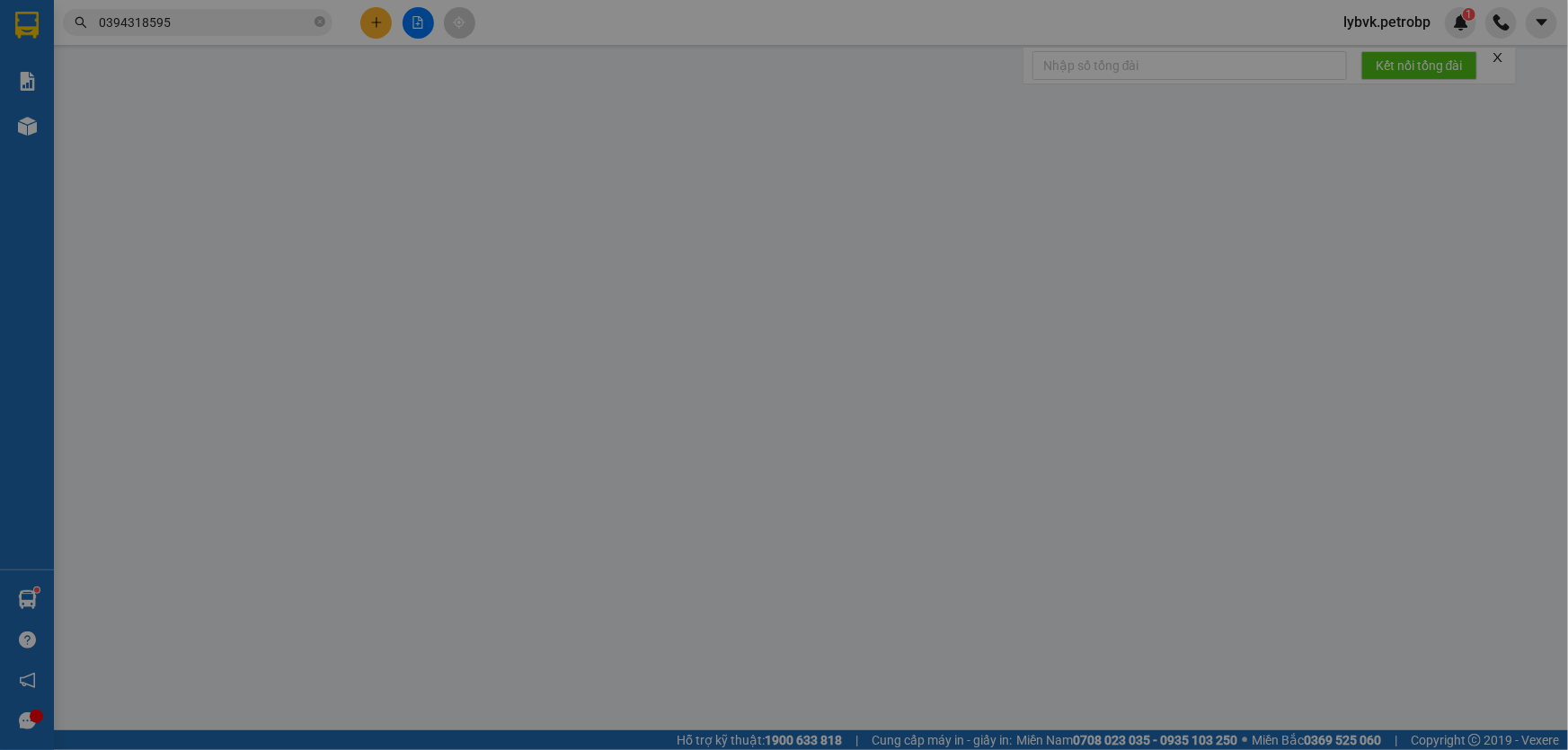
type input "0966322711"
type input "HÀ MY"
type input "0394318595"
type input "HÀ MY"
type input "NGÃ 3 [PERSON_NAME]"
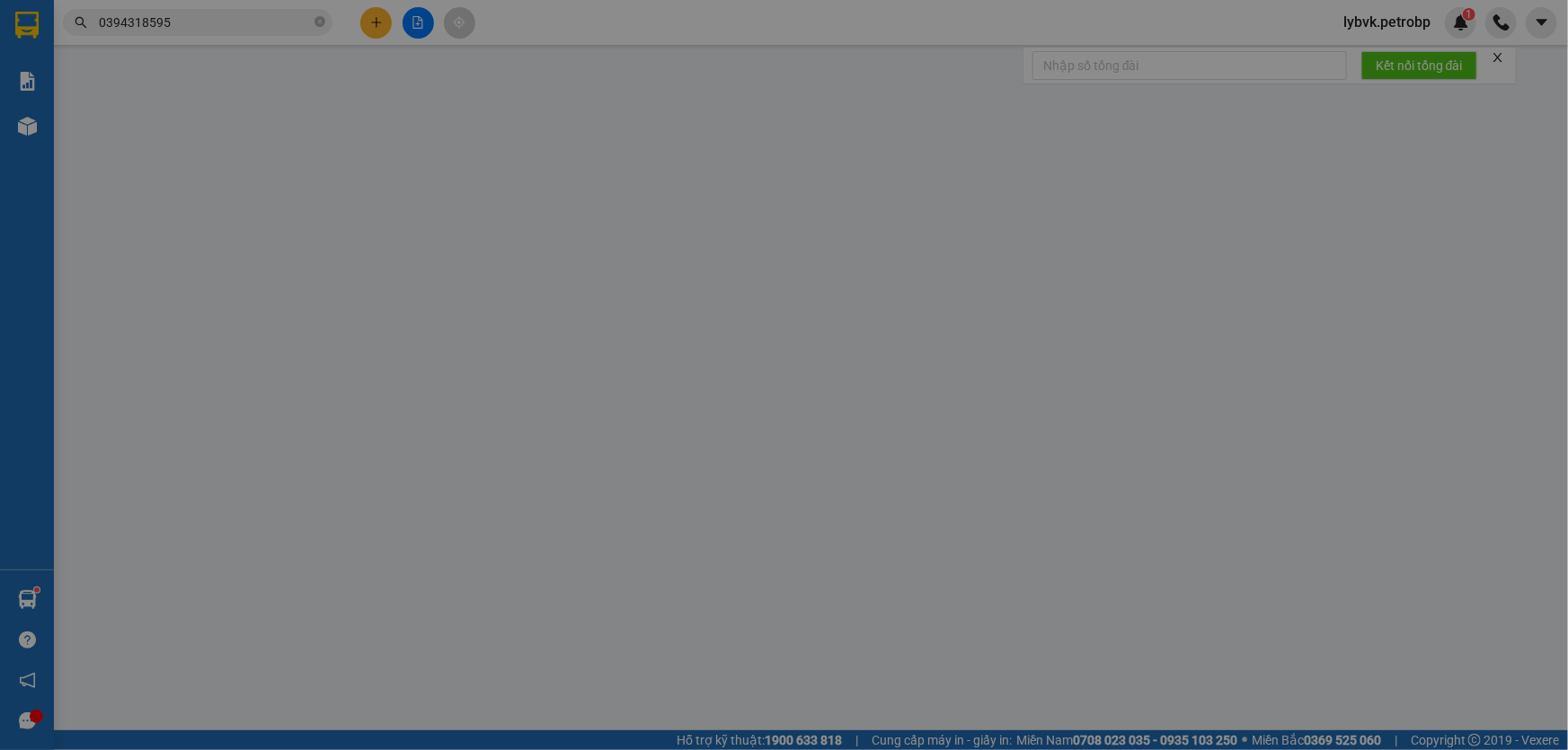
type input "140.000"
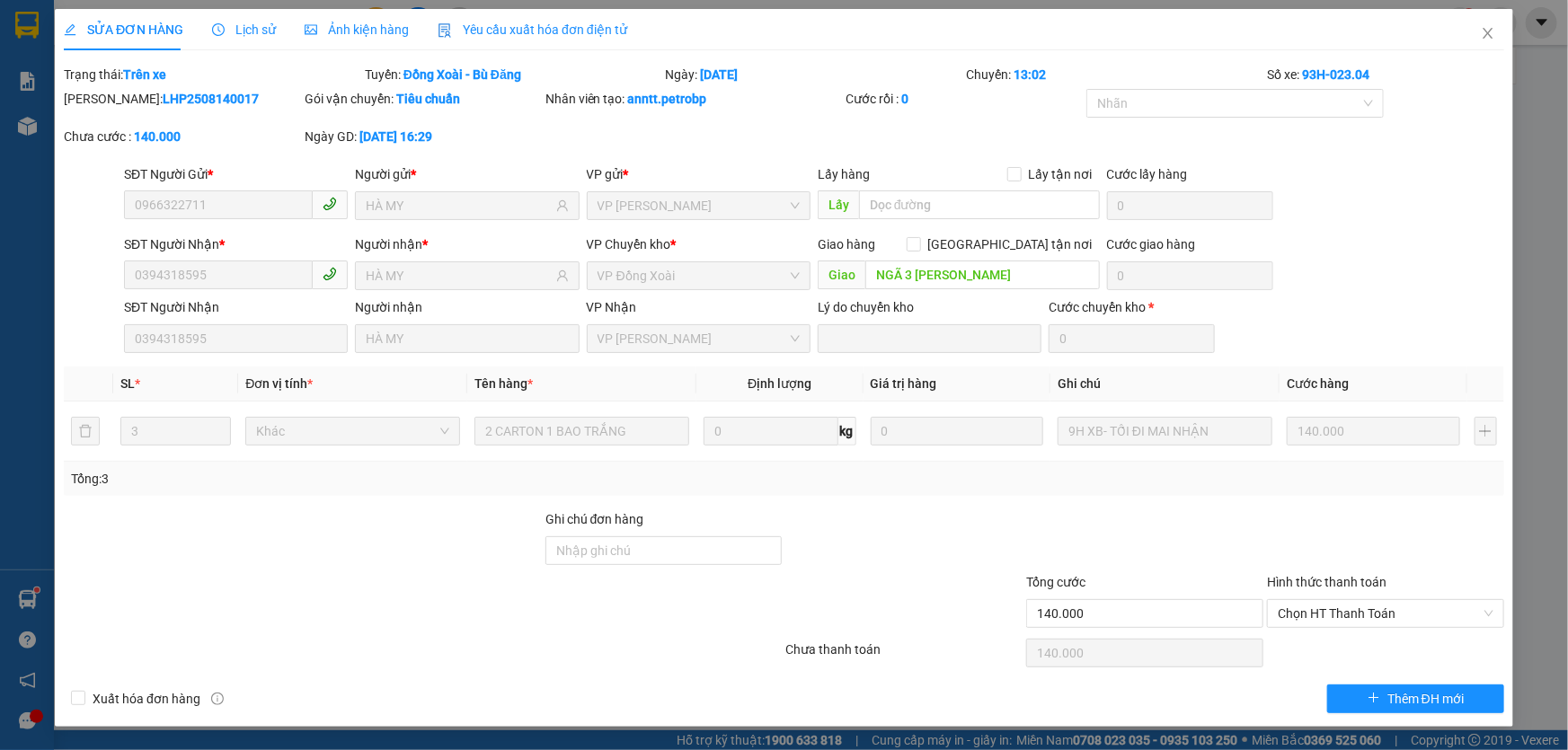
click at [261, 31] on span "Lịch sử" at bounding box center [244, 29] width 64 height 14
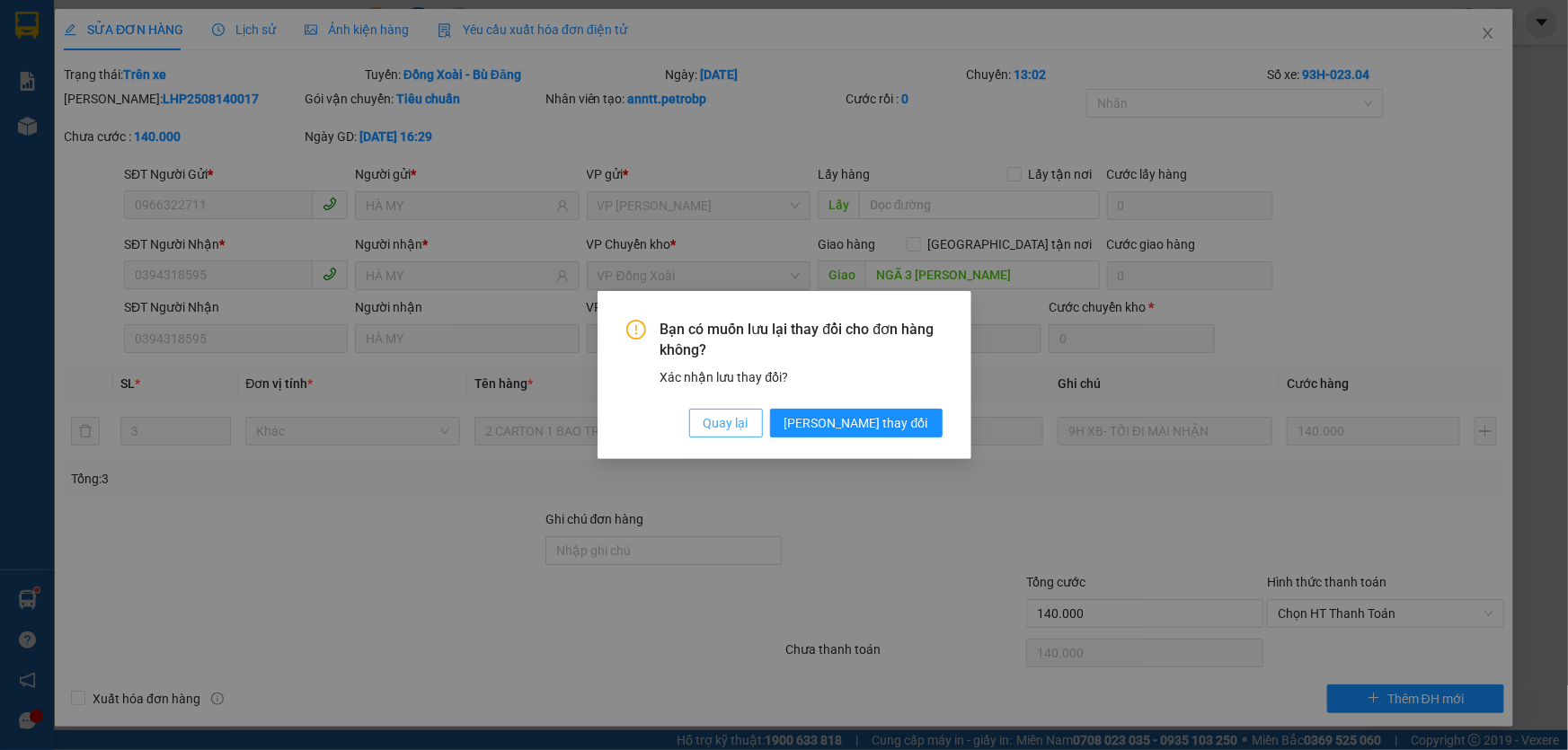
click at [748, 421] on span "Quay lại" at bounding box center [727, 422] width 45 height 20
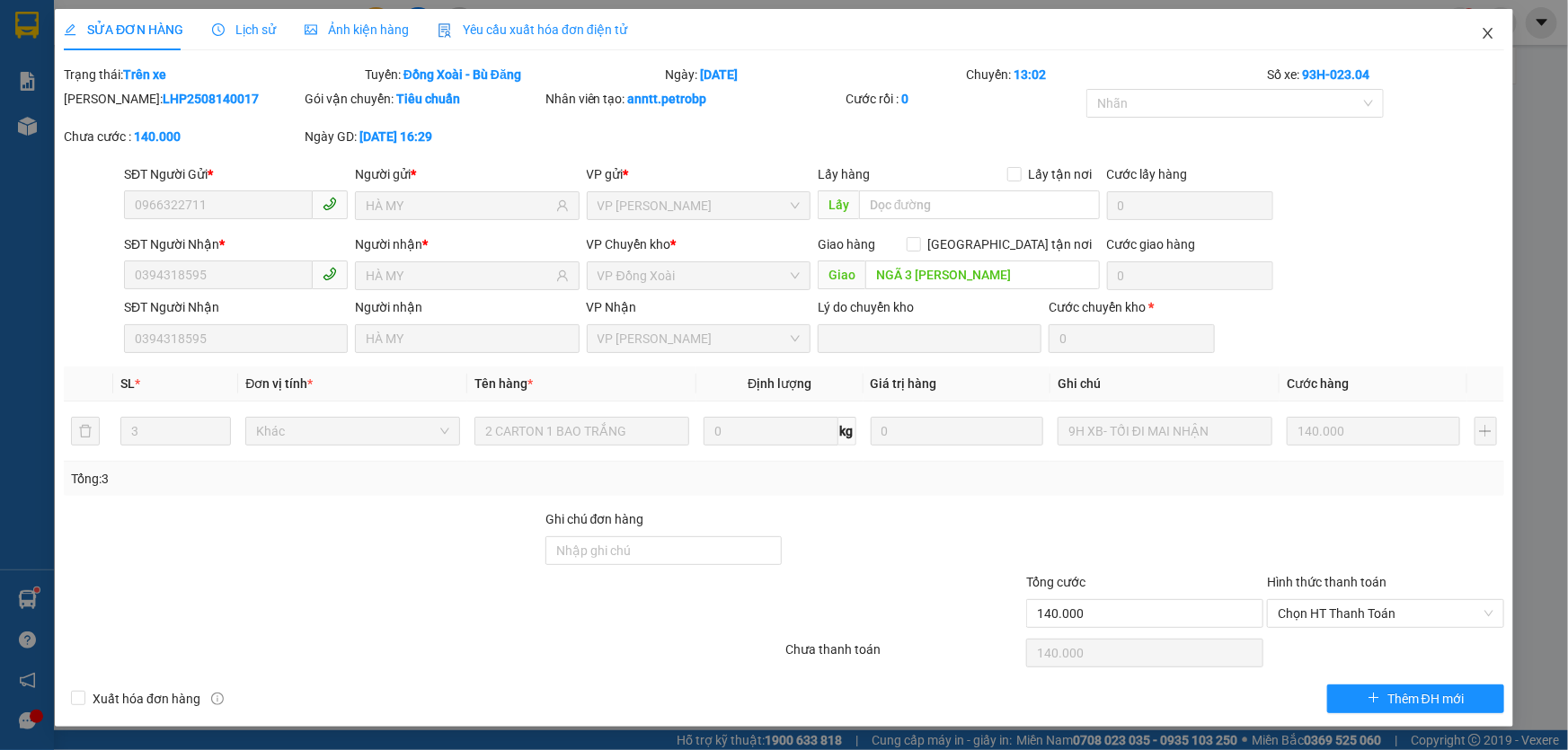
click at [1489, 36] on icon "close" at bounding box center [1487, 33] width 10 height 10
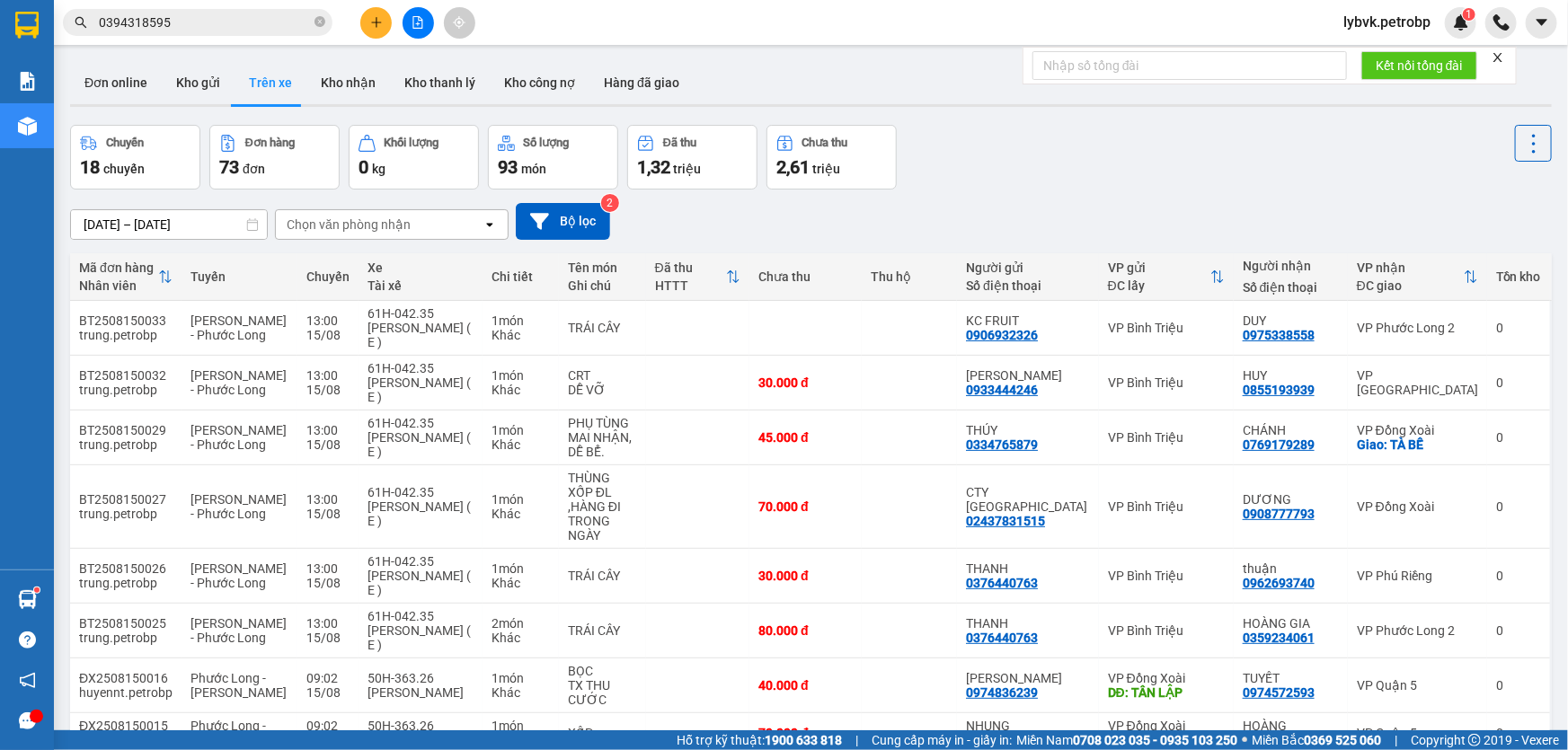
click at [221, 29] on input "0394318595" at bounding box center [205, 22] width 212 height 20
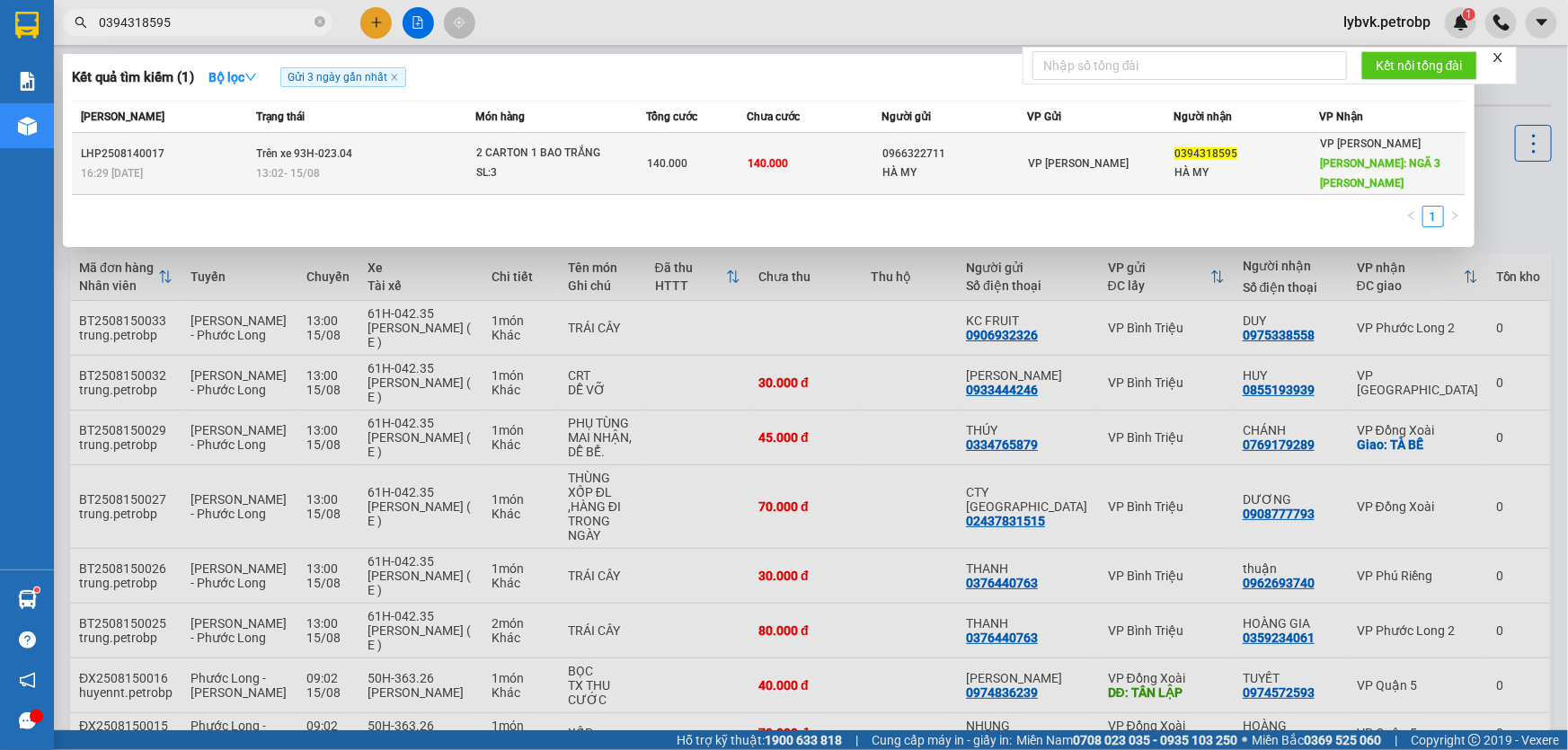
click at [536, 154] on div "2 CARTON 1 BAO TRẮNG" at bounding box center [544, 153] width 135 height 20
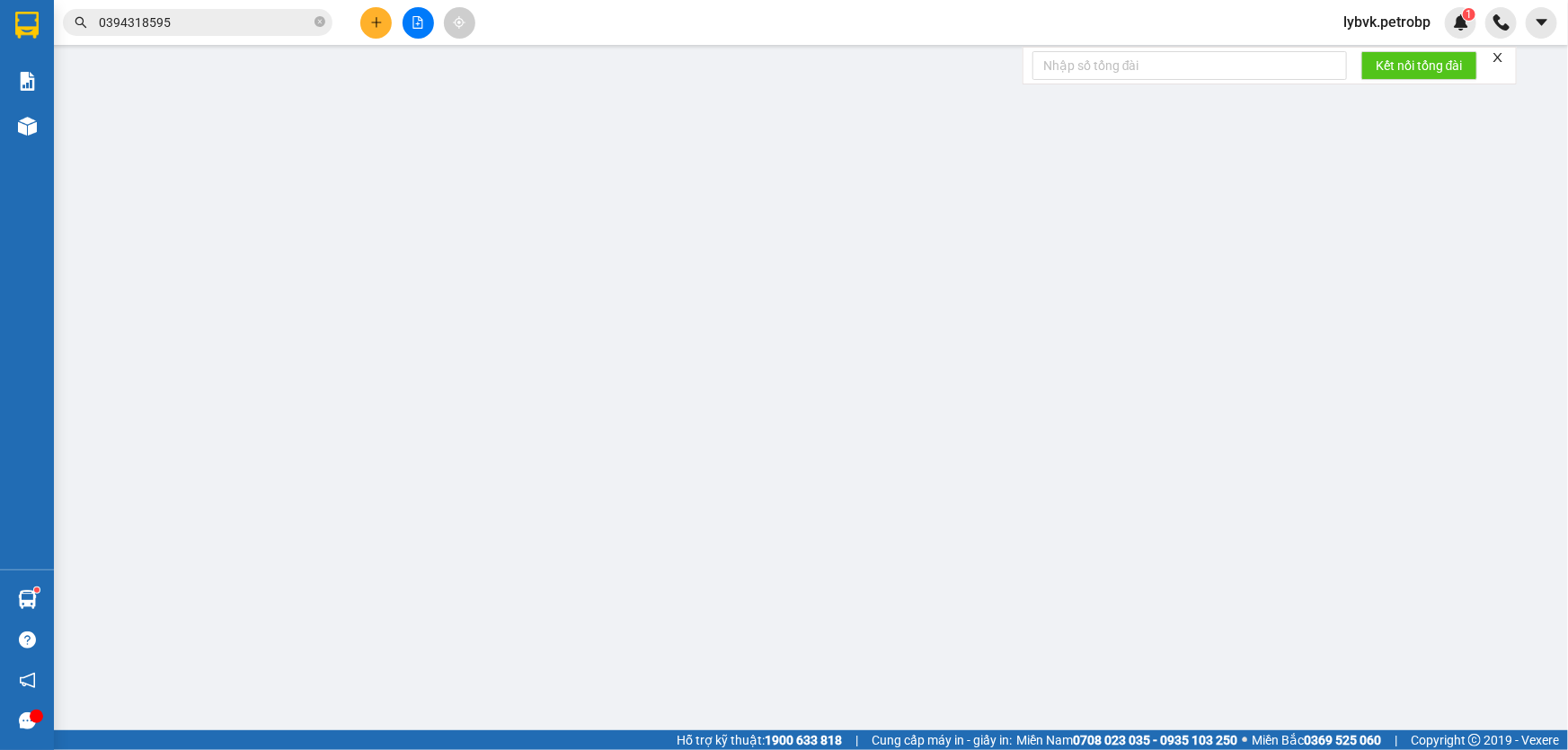
type input "0966322711"
type input "HÀ MY"
type input "0394318595"
type input "HÀ MY"
type input "NGÃ 3 [PERSON_NAME]"
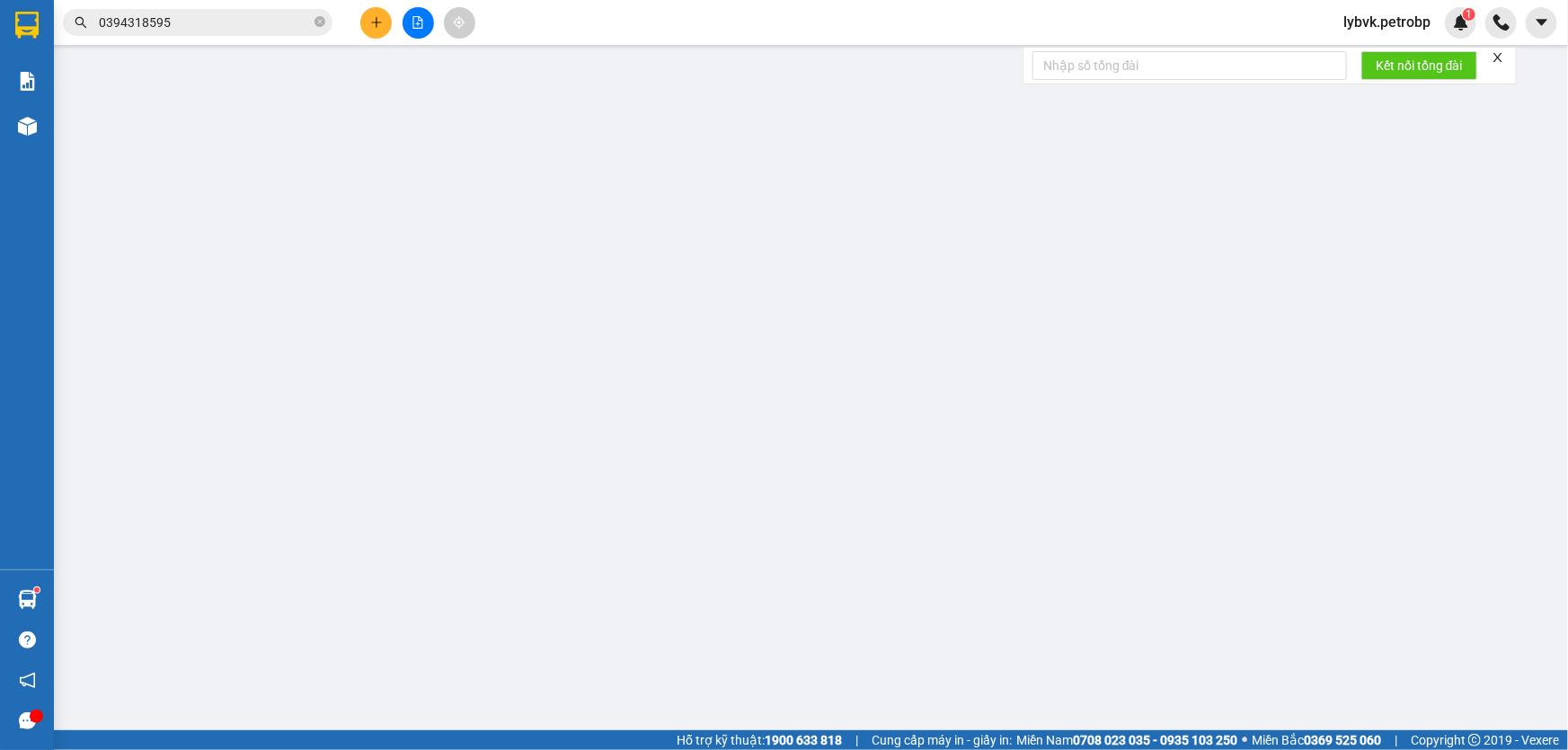
type input "140.000"
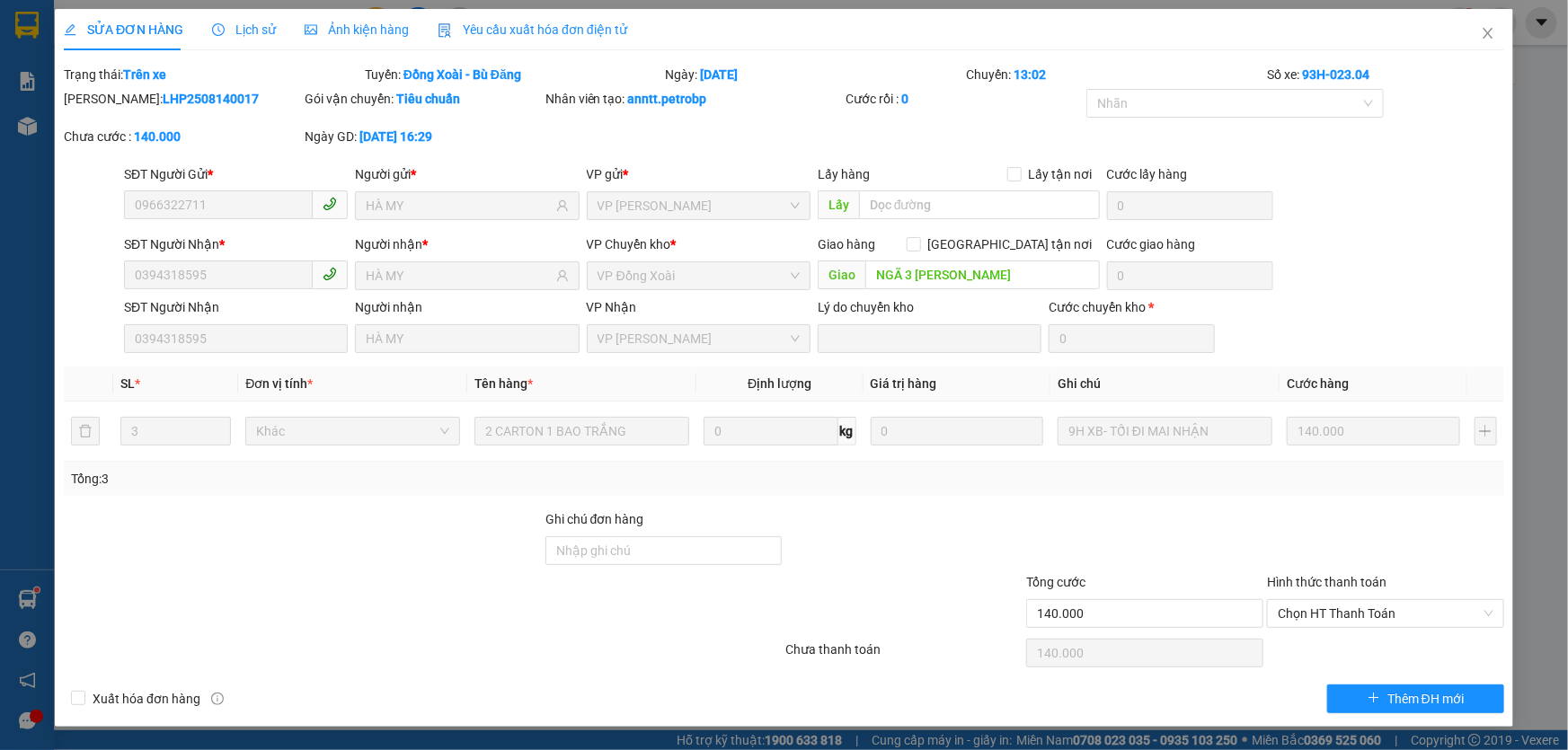
click at [269, 29] on span "Lịch sử" at bounding box center [244, 29] width 64 height 14
